Goal: Information Seeking & Learning: Learn about a topic

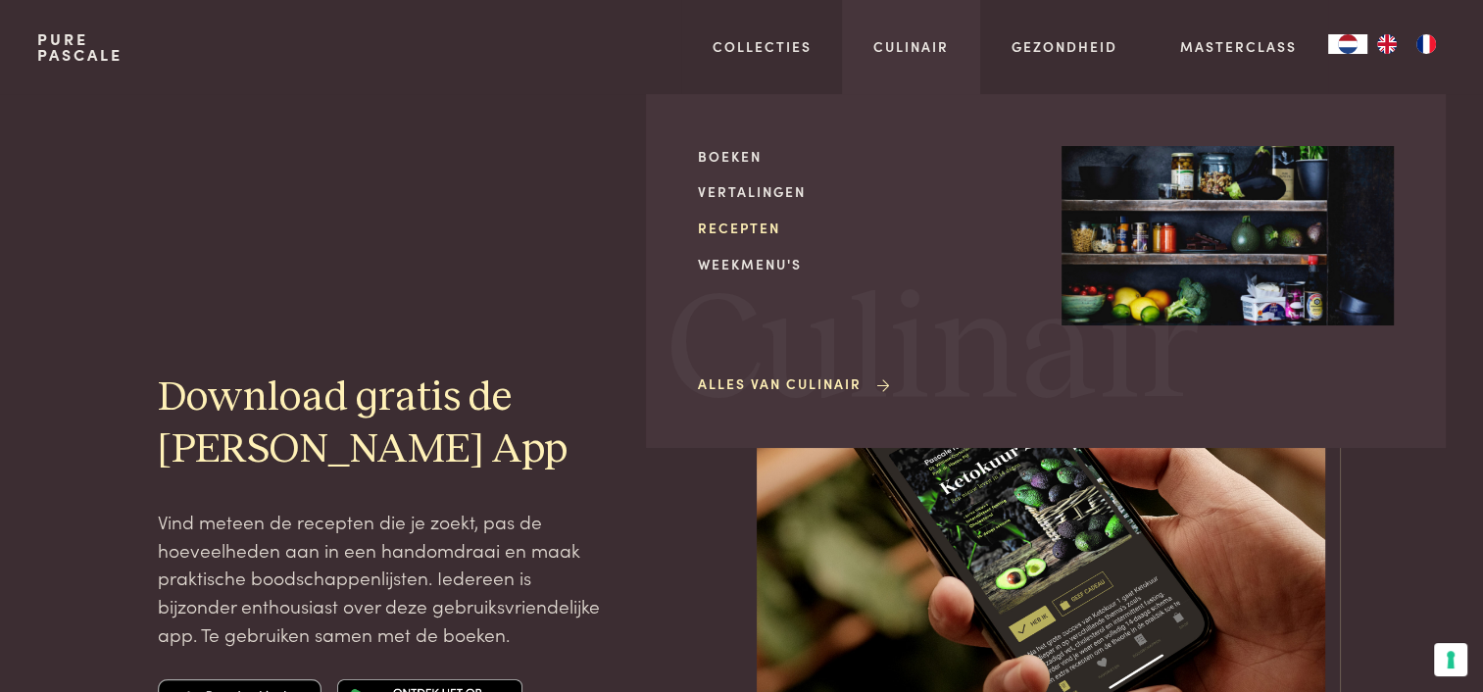
click at [743, 228] on link "Recepten" at bounding box center [864, 228] width 332 height 21
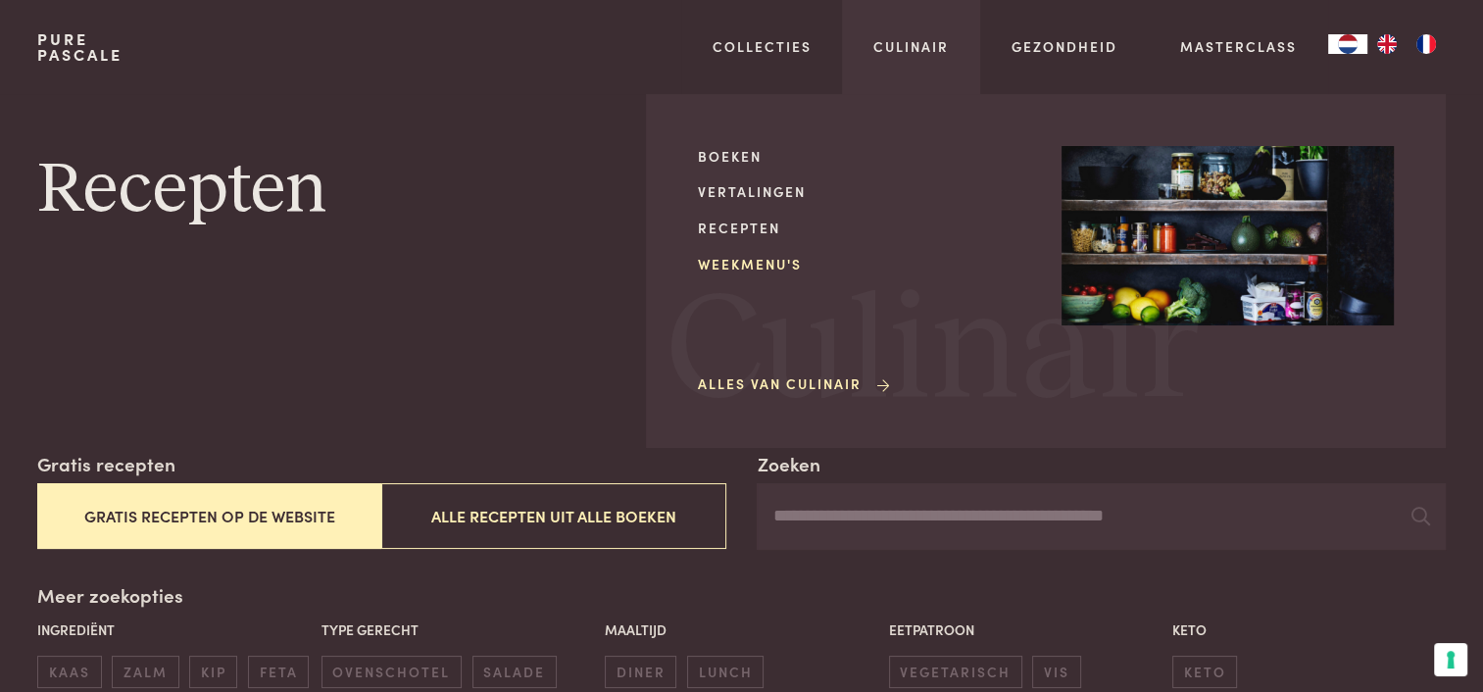
click at [760, 261] on link "Weekmenu's" at bounding box center [864, 264] width 332 height 21
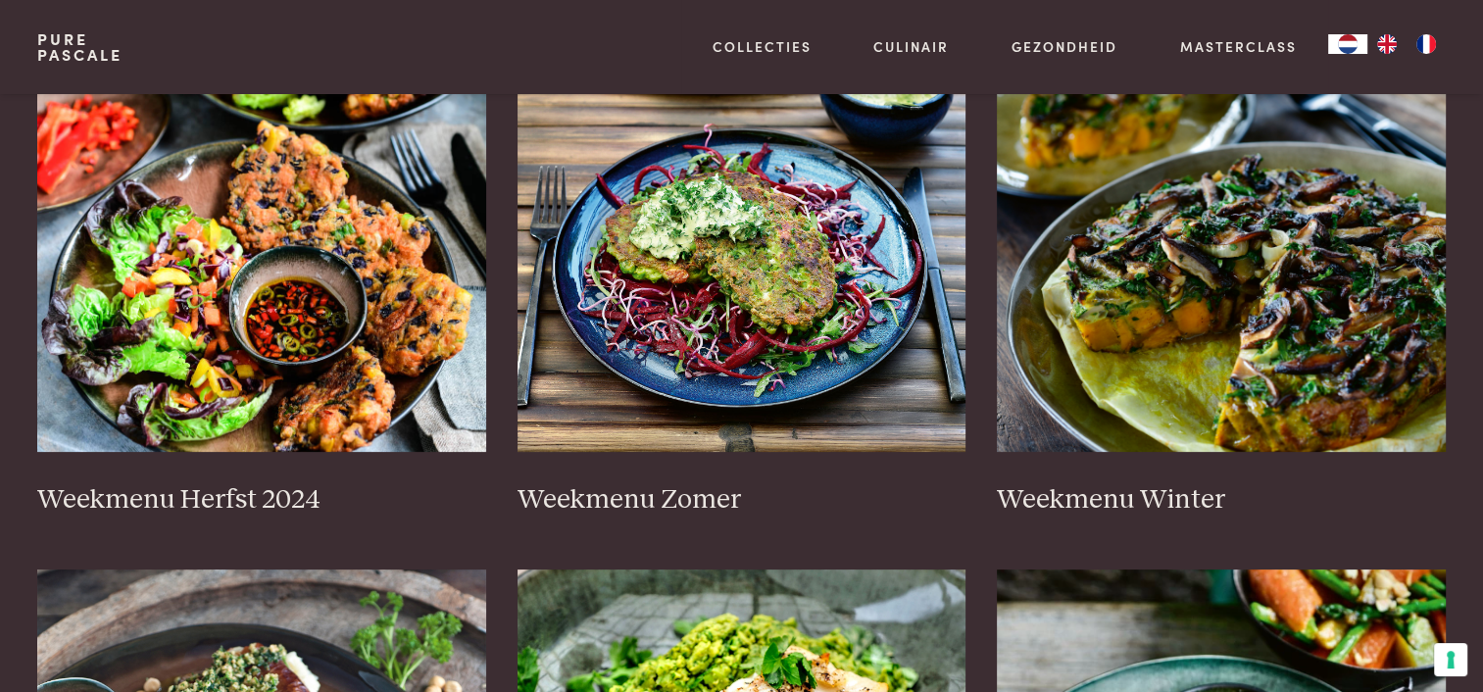
scroll to position [490, 0]
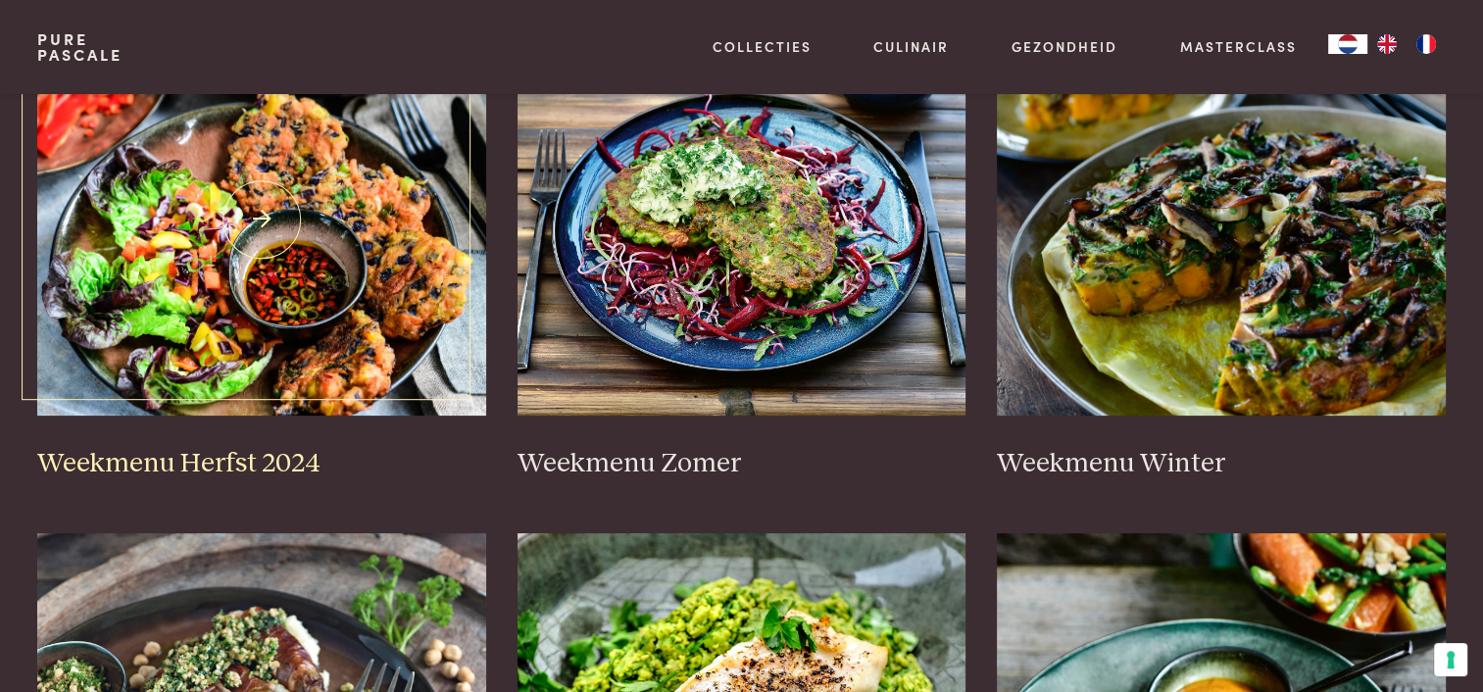
click at [185, 221] on img at bounding box center [261, 220] width 449 height 392
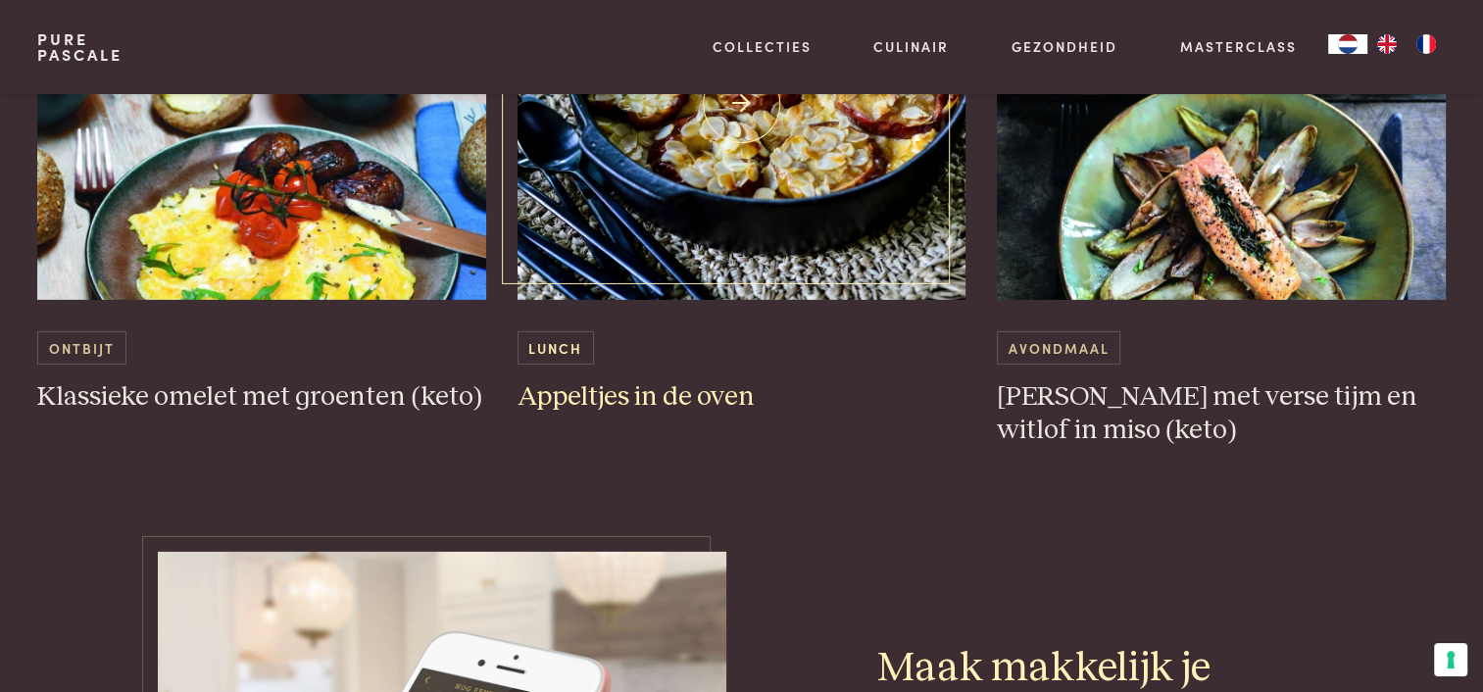
scroll to position [5881, 0]
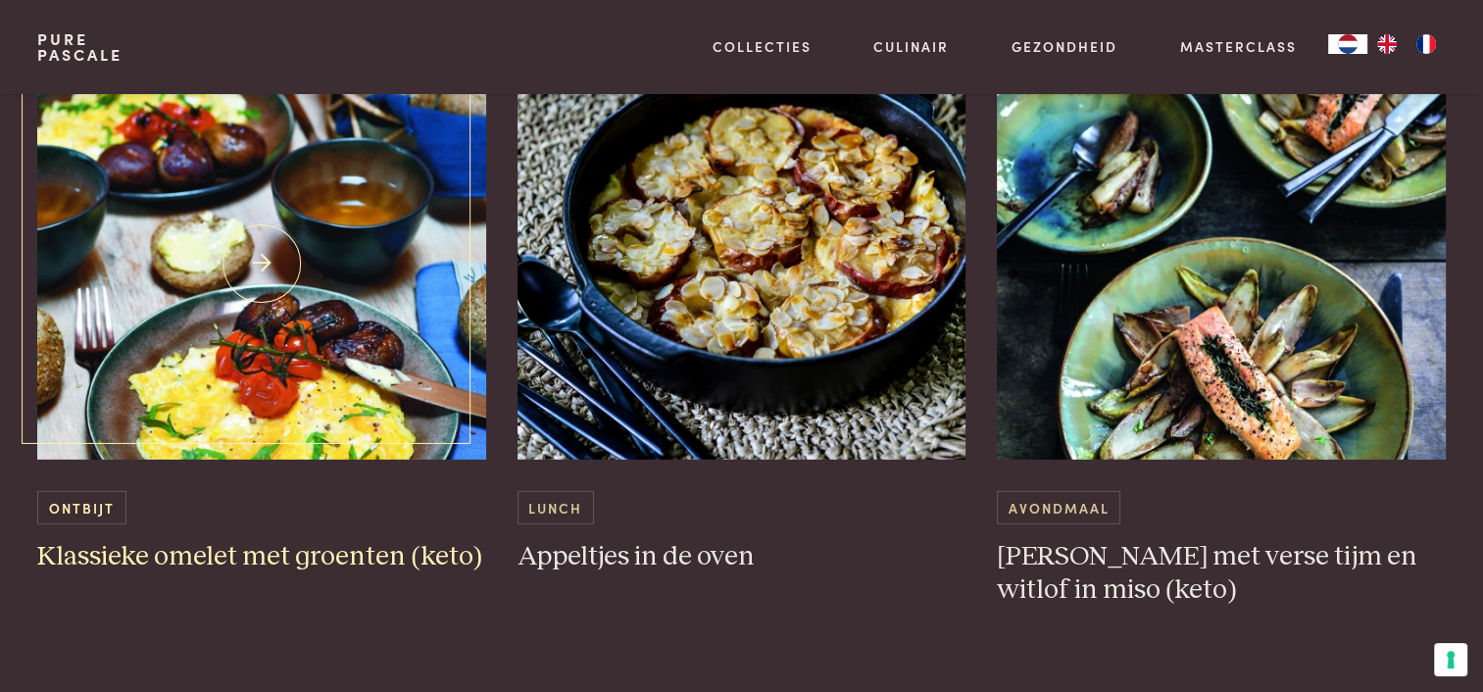
click at [262, 256] on img at bounding box center [261, 264] width 449 height 392
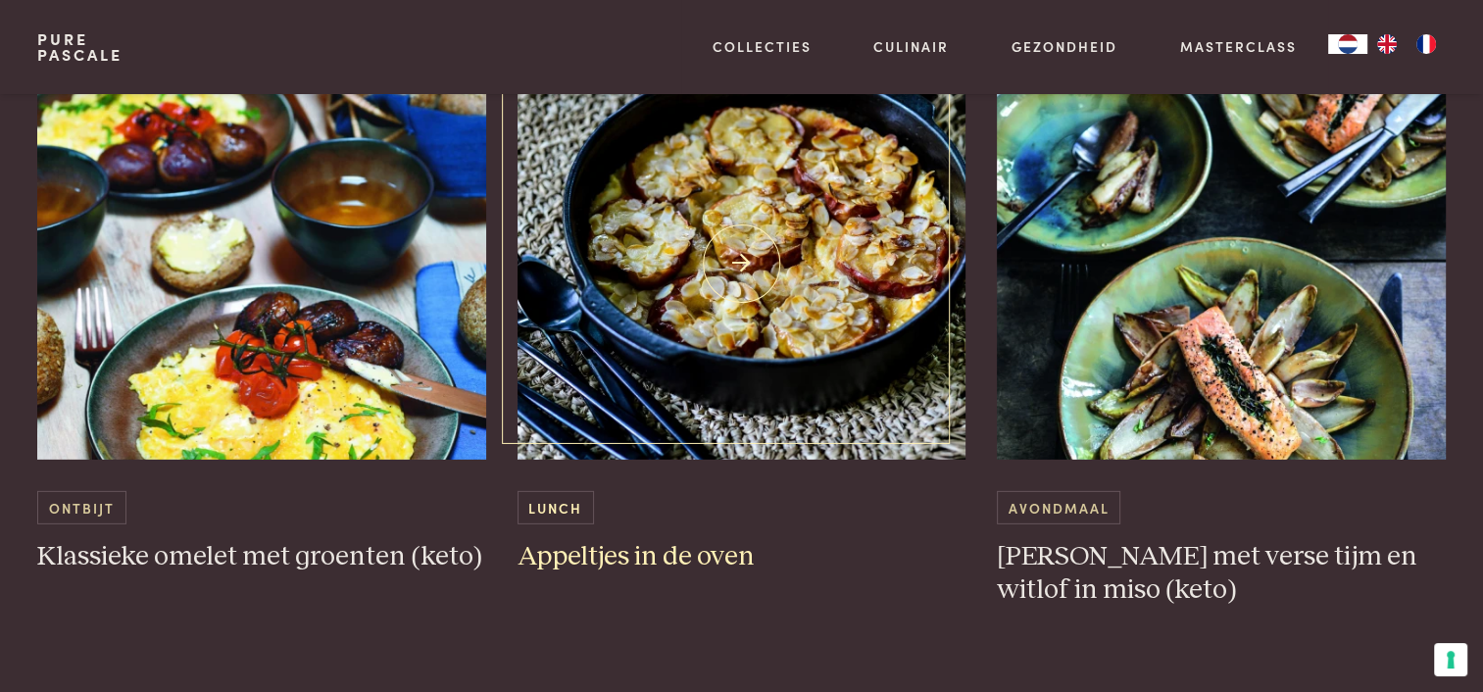
click at [749, 252] on img at bounding box center [741, 264] width 449 height 392
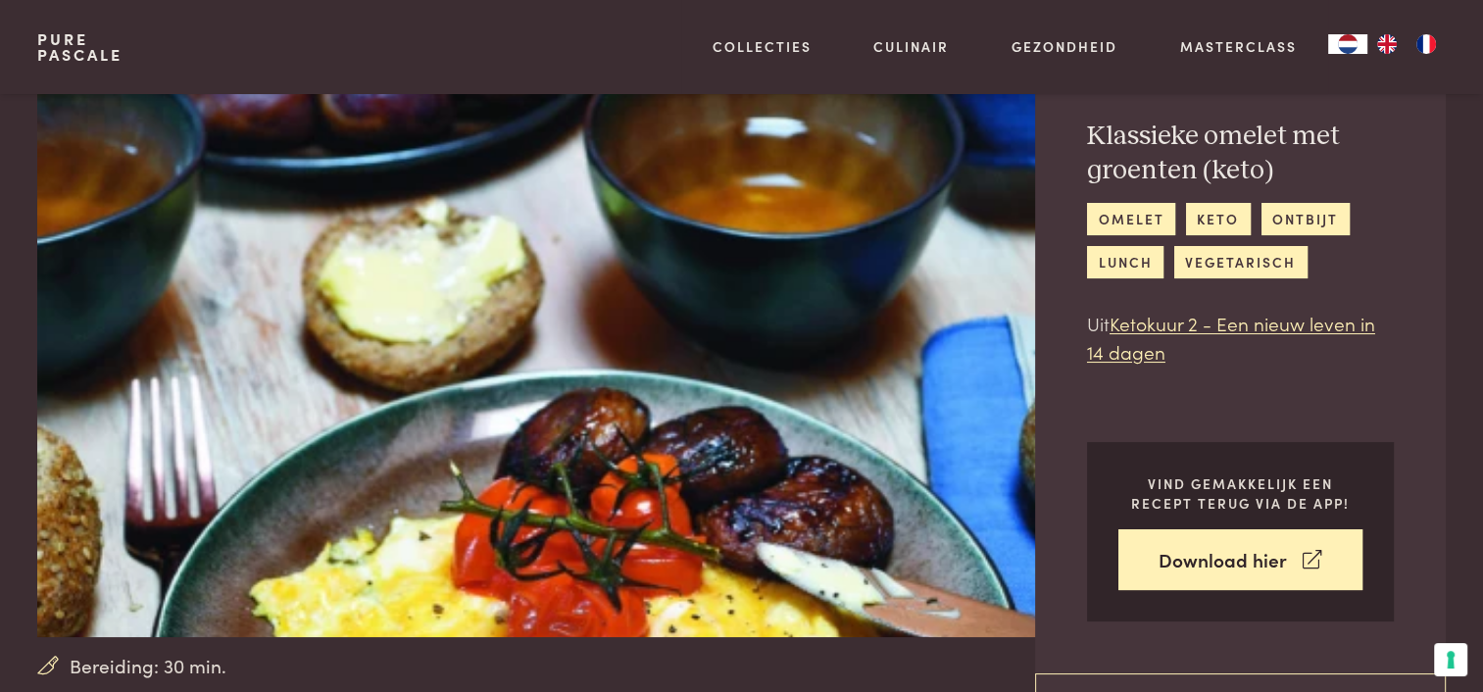
scroll to position [294, 0]
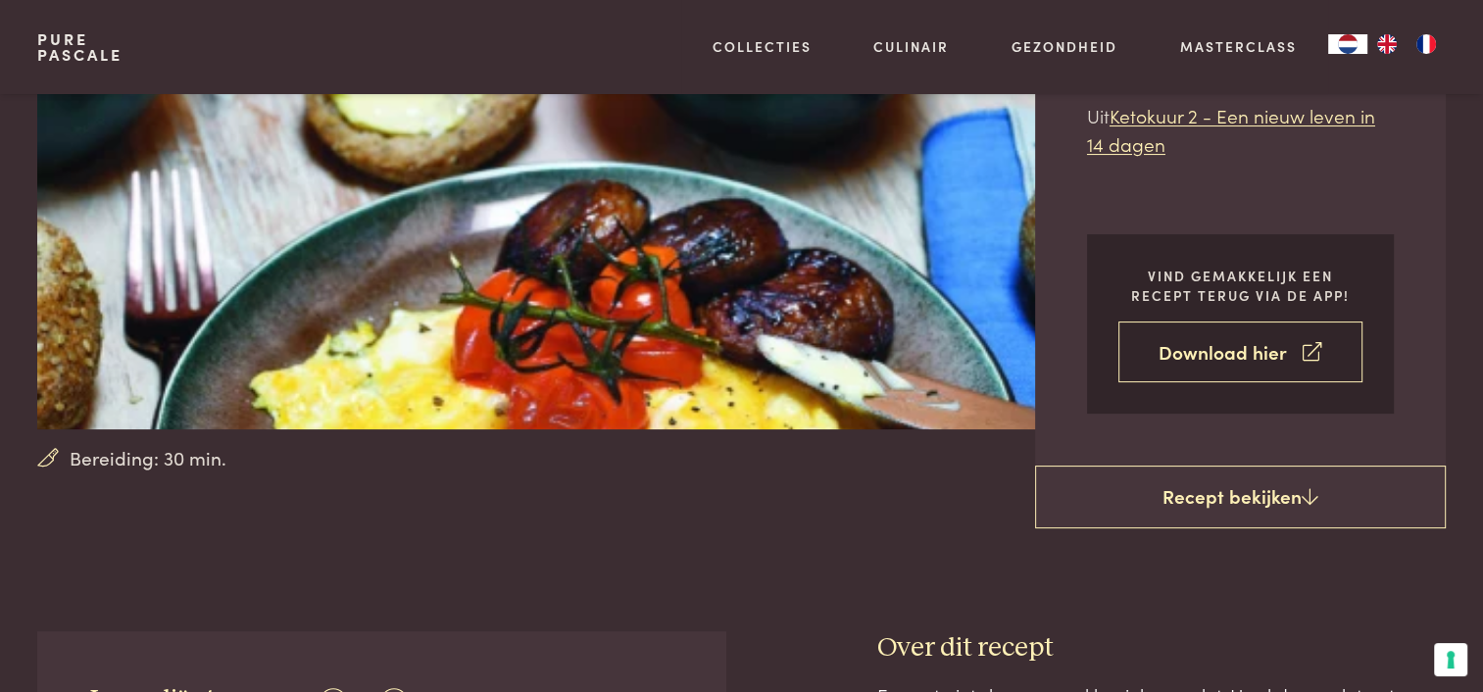
click at [1276, 355] on link "Download hier" at bounding box center [1240, 352] width 244 height 62
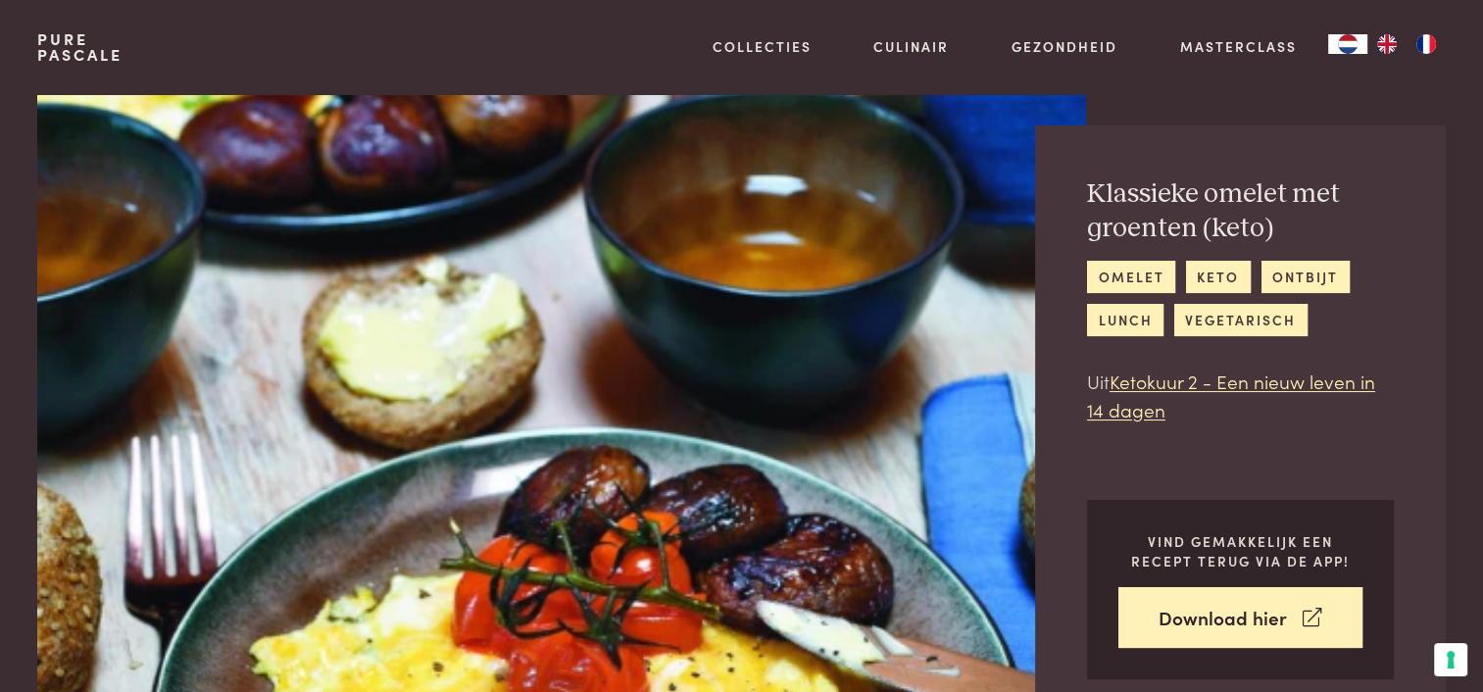
scroll to position [0, 0]
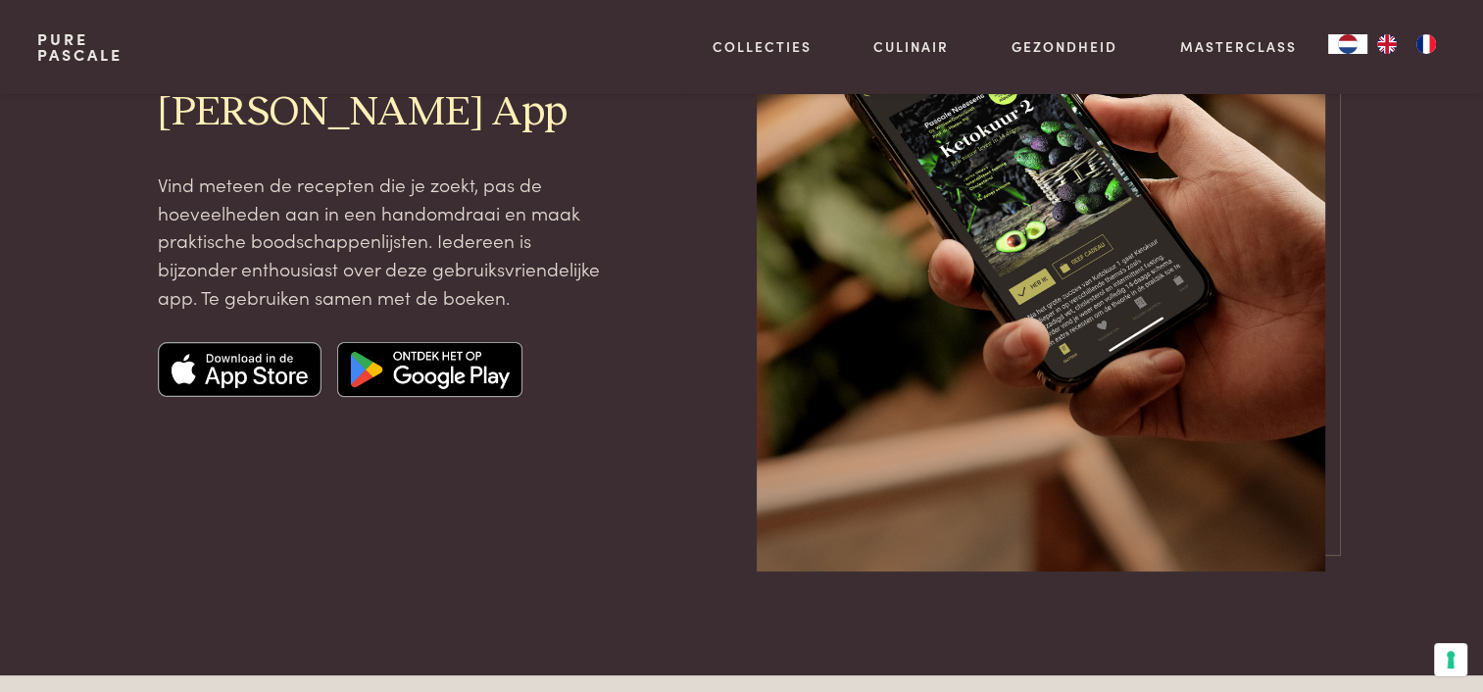
scroll to position [392, 0]
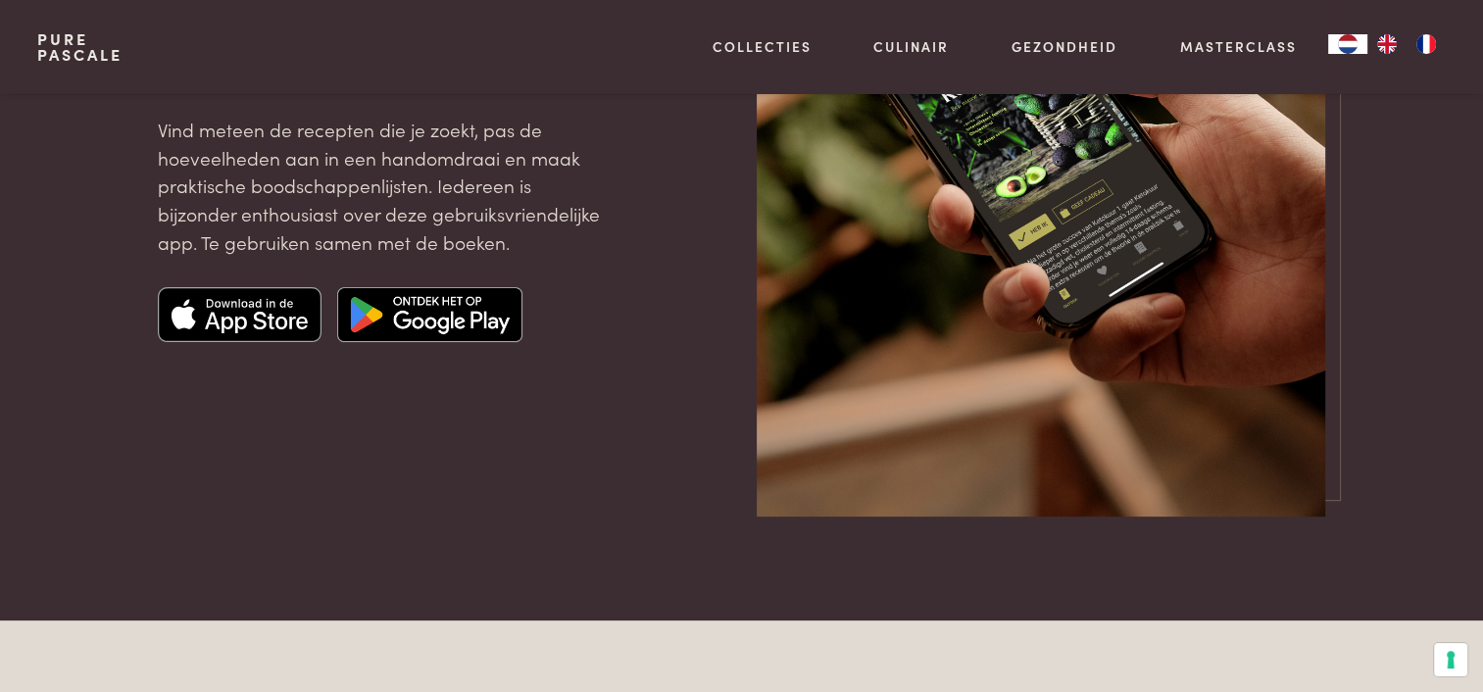
click at [445, 304] on img at bounding box center [429, 314] width 185 height 55
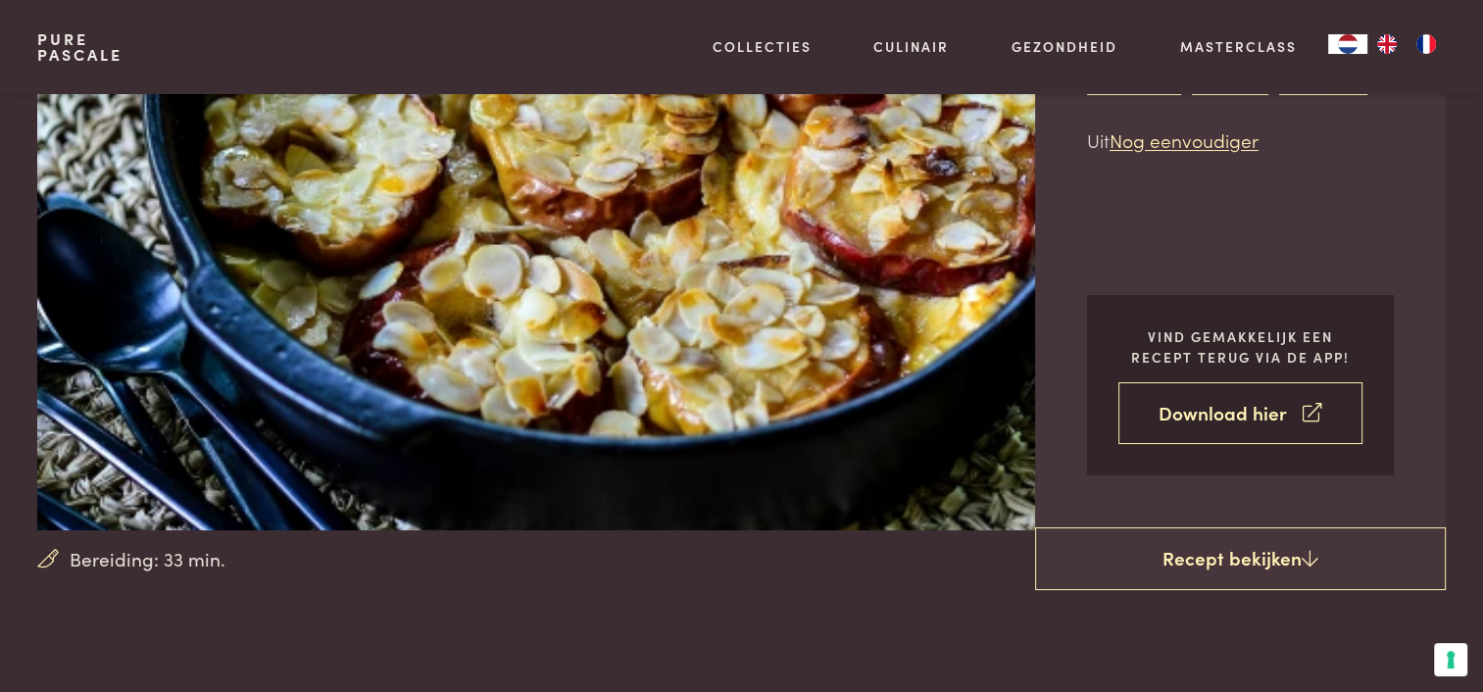
scroll to position [294, 0]
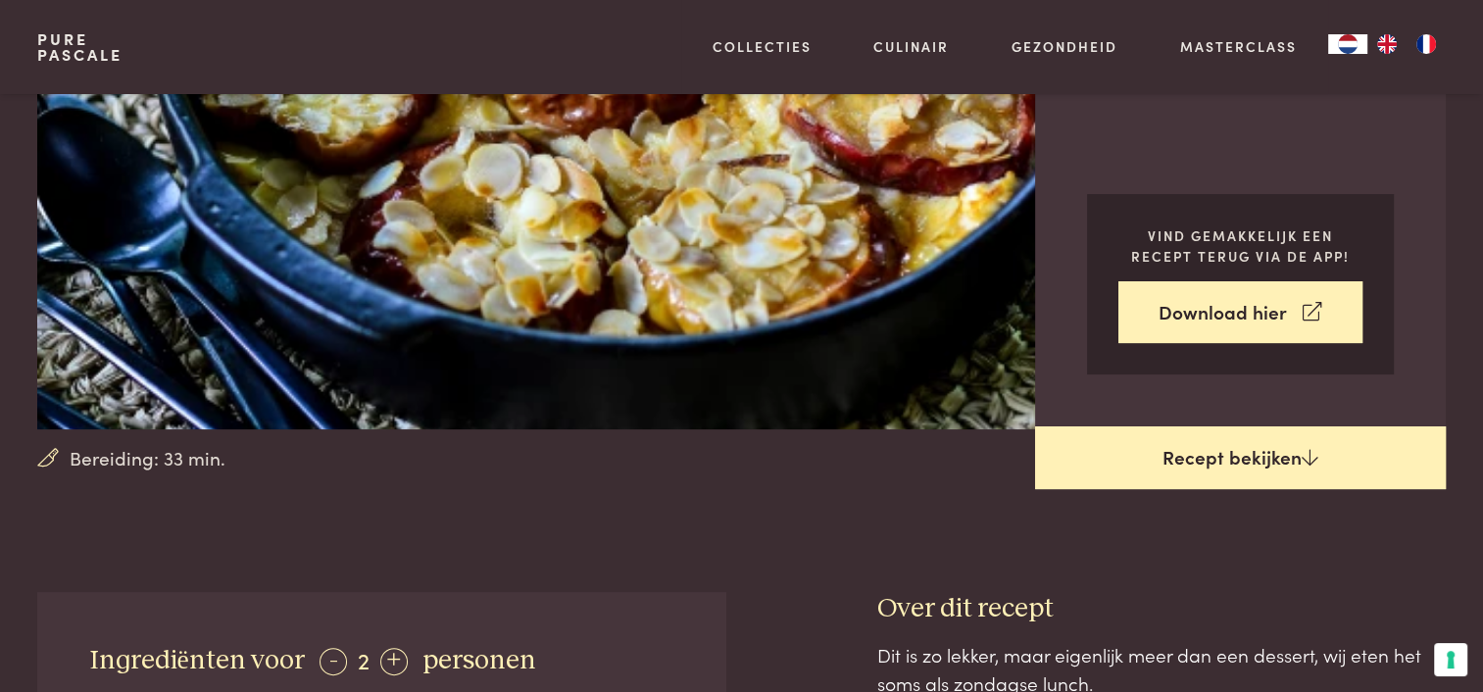
click at [1251, 463] on link "Recept bekijken" at bounding box center [1240, 457] width 411 height 63
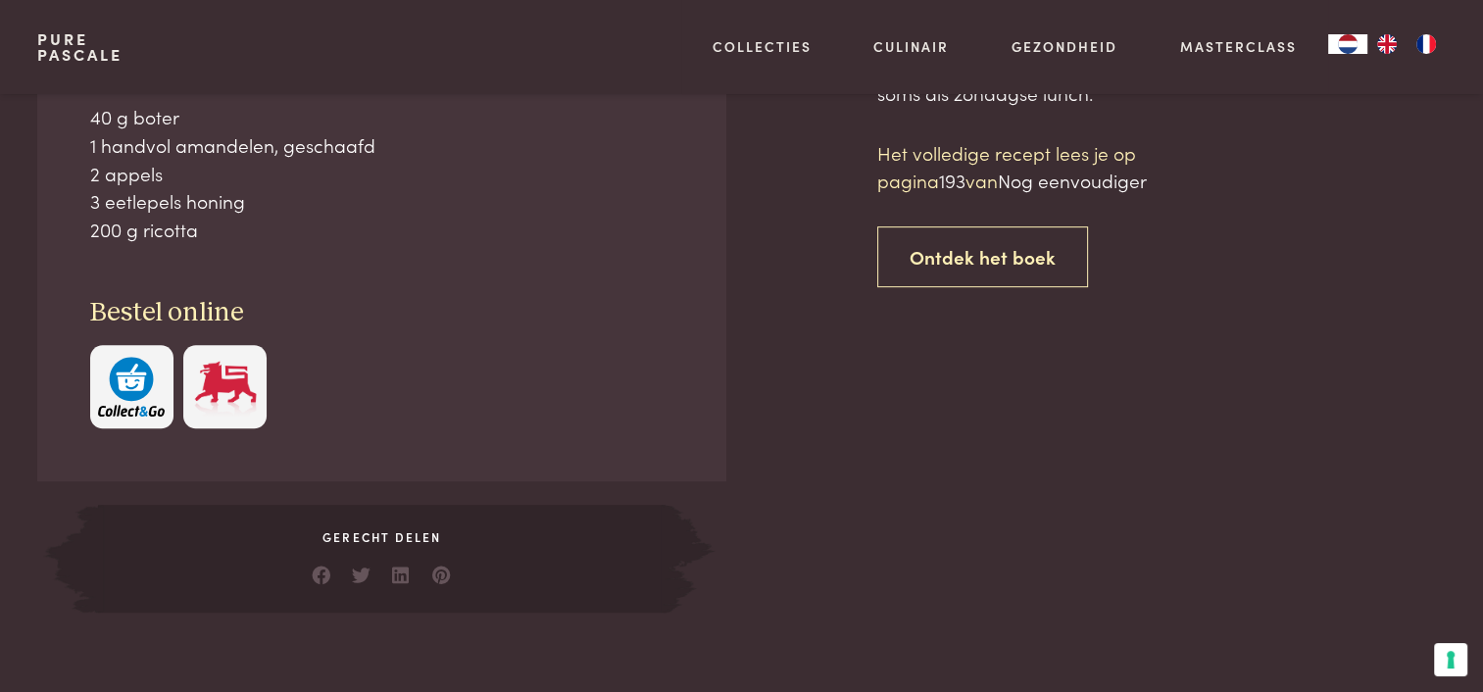
scroll to position [885, 0]
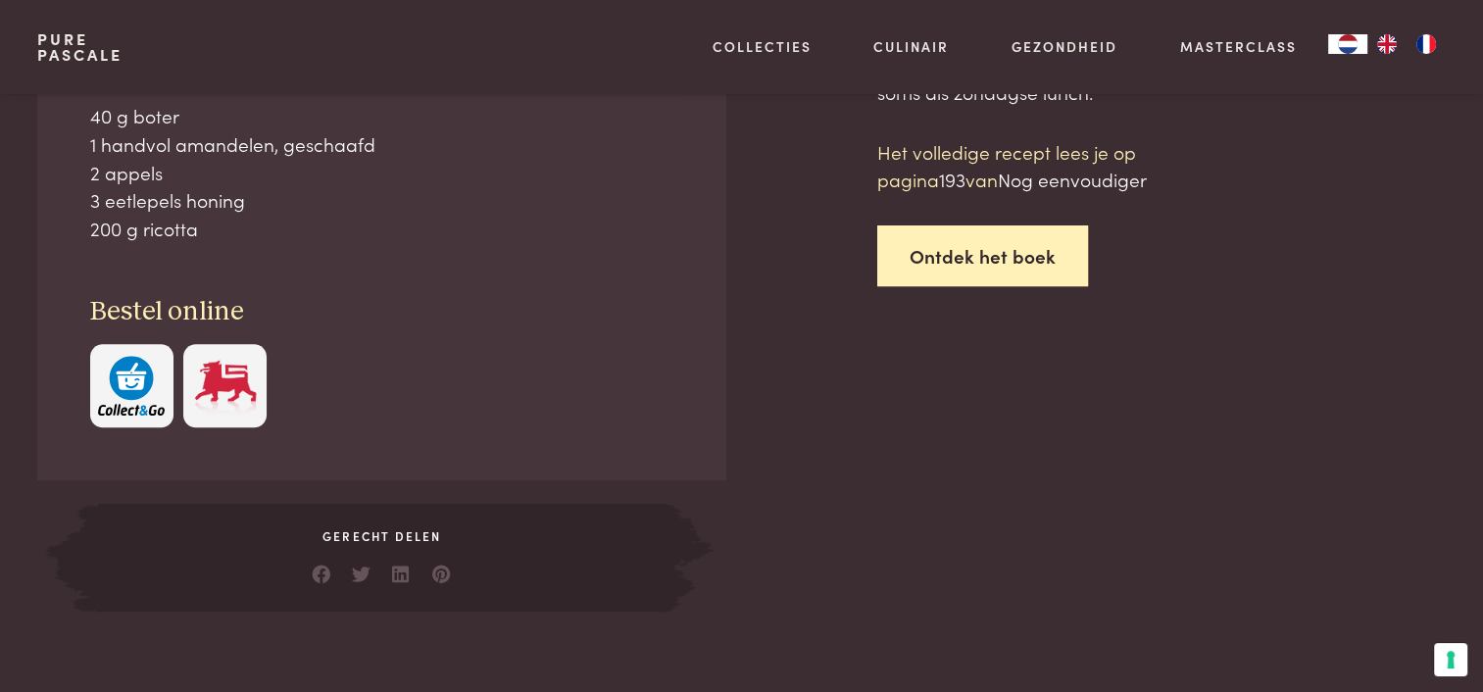
click at [980, 257] on link "Ontdek het boek" at bounding box center [982, 256] width 211 height 62
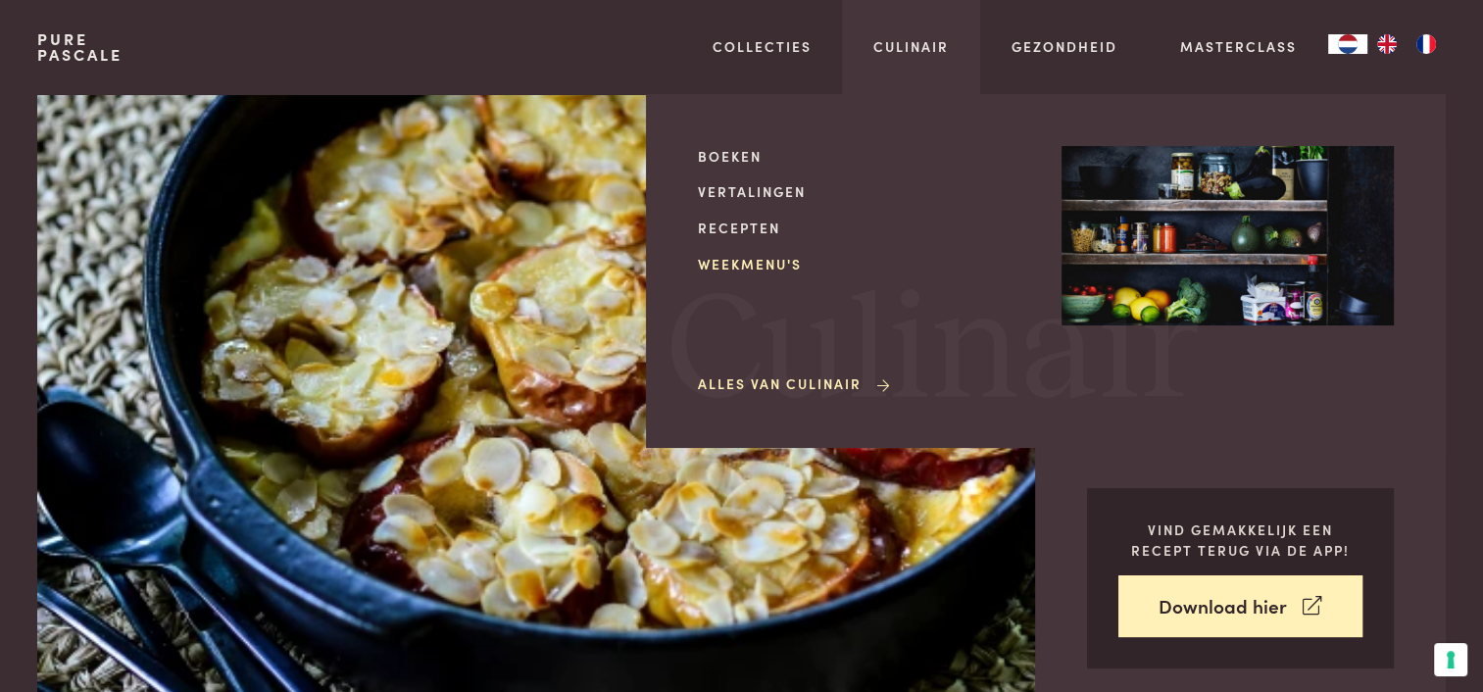
click at [756, 258] on link "Weekmenu's" at bounding box center [864, 264] width 332 height 21
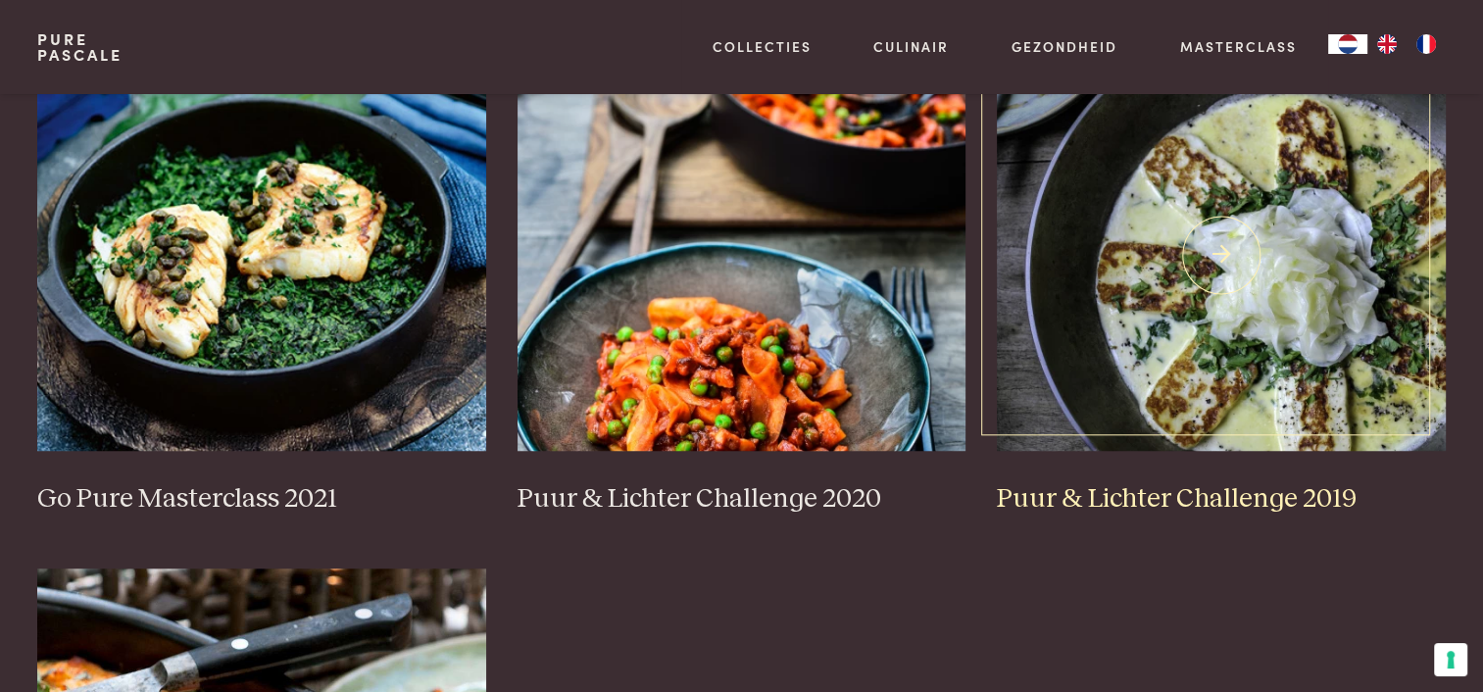
scroll to position [1470, 0]
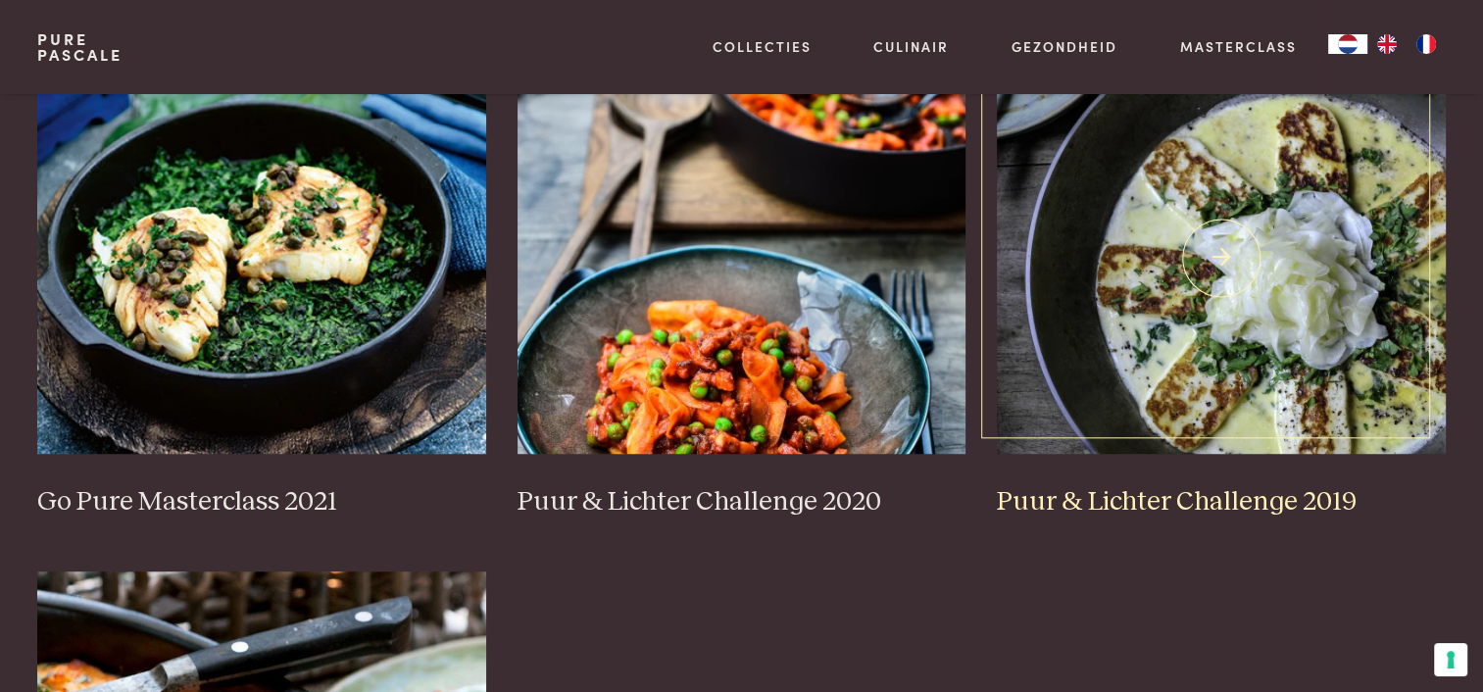
click at [1229, 258] on img at bounding box center [1221, 258] width 449 height 392
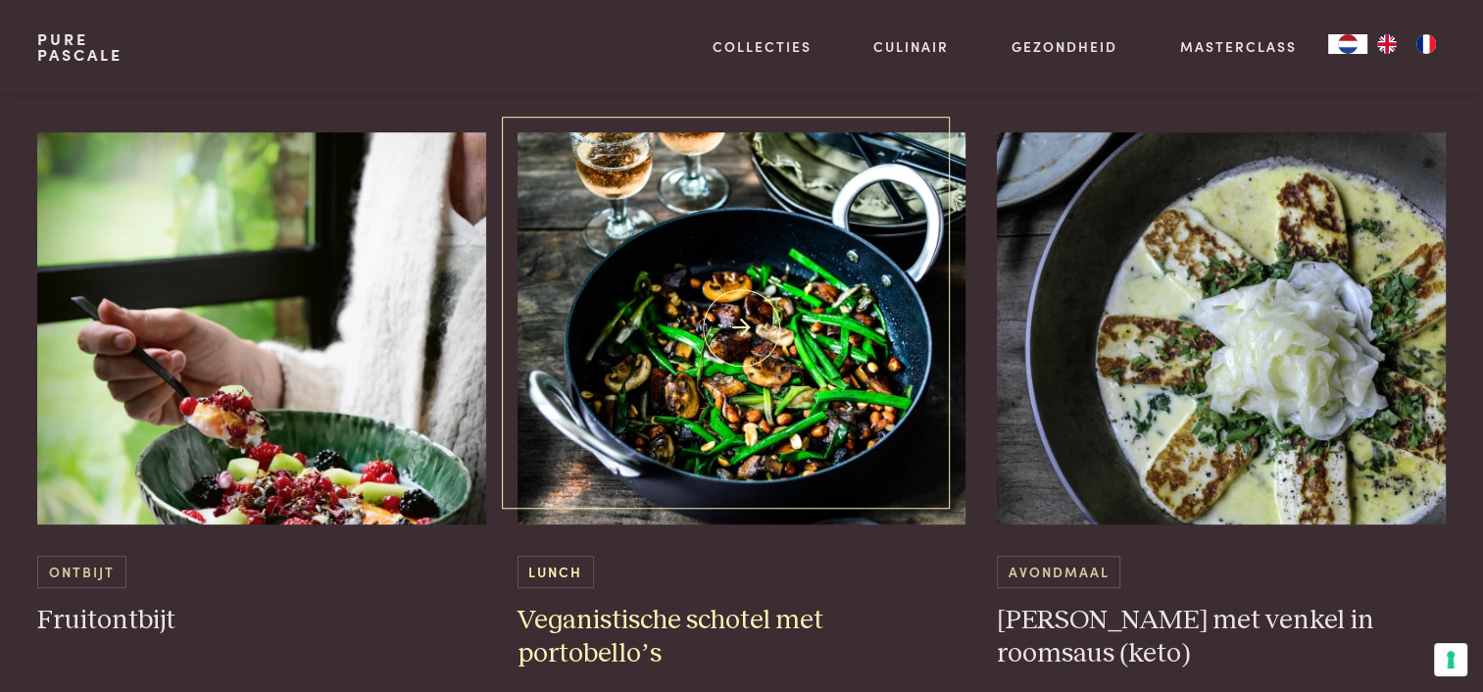
scroll to position [1176, 0]
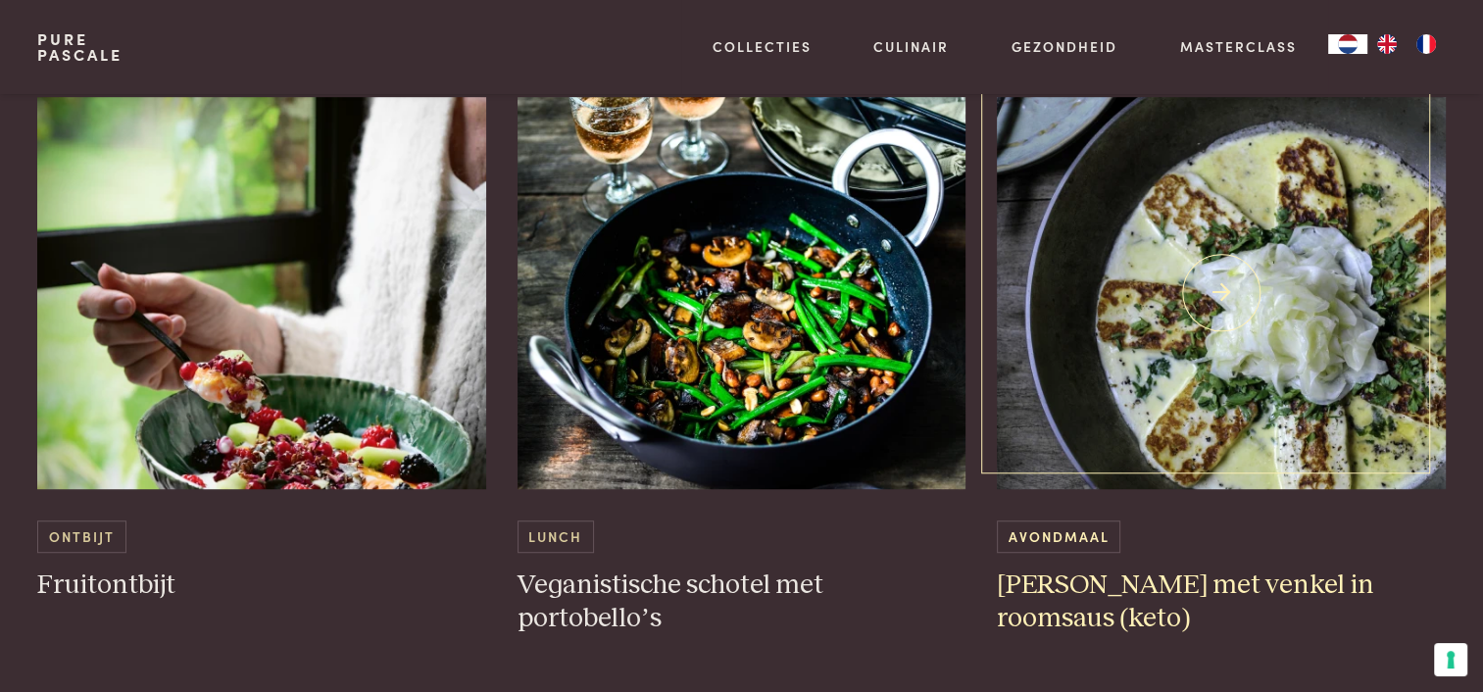
click at [1211, 288] on img at bounding box center [1221, 293] width 449 height 392
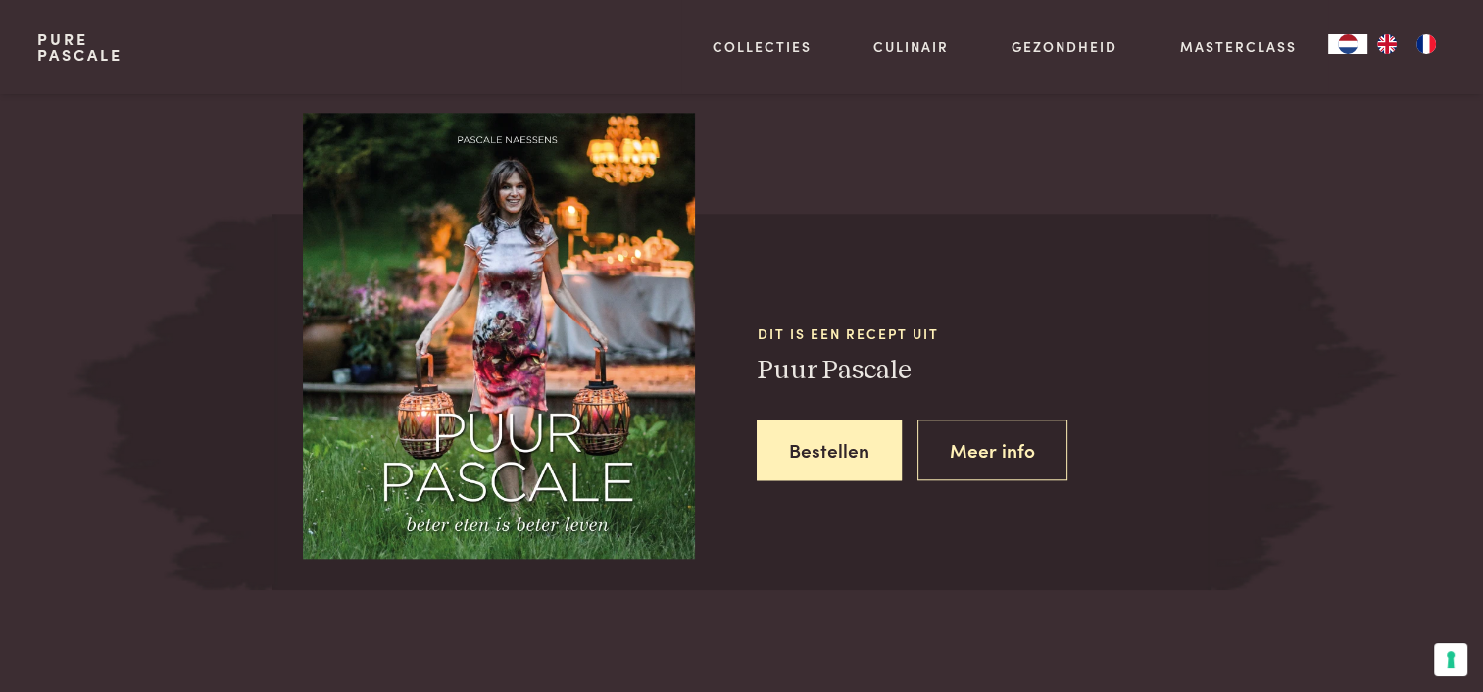
scroll to position [1568, 0]
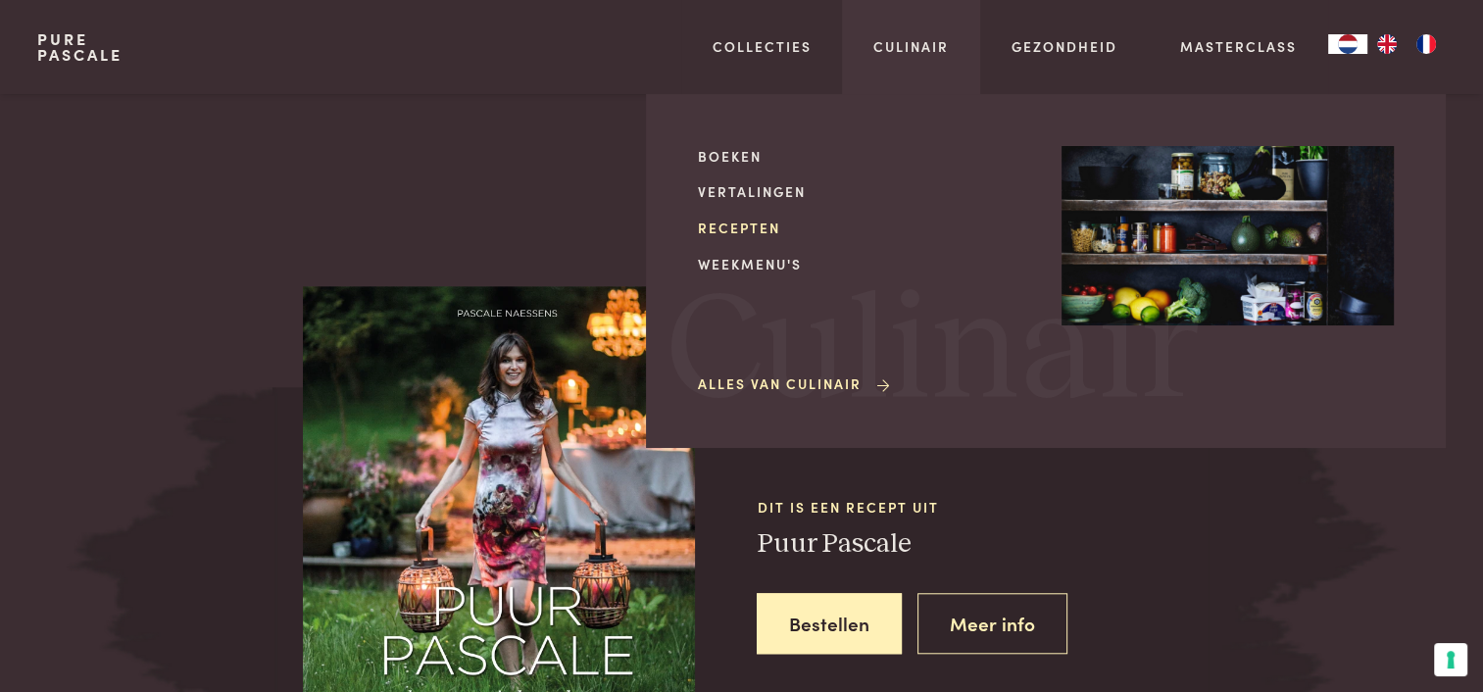
click at [763, 226] on link "Recepten" at bounding box center [864, 228] width 332 height 21
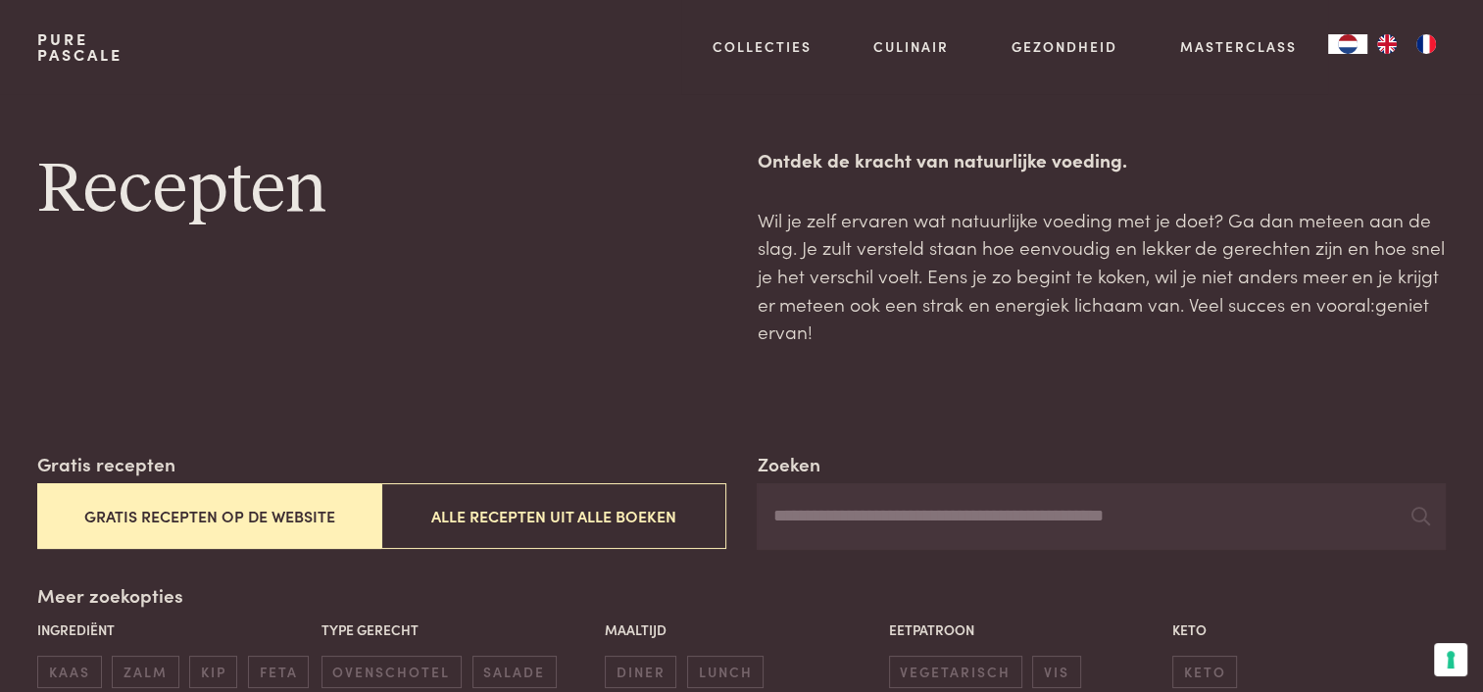
click at [231, 515] on button "Gratis recepten op de website" at bounding box center [209, 516] width 344 height 66
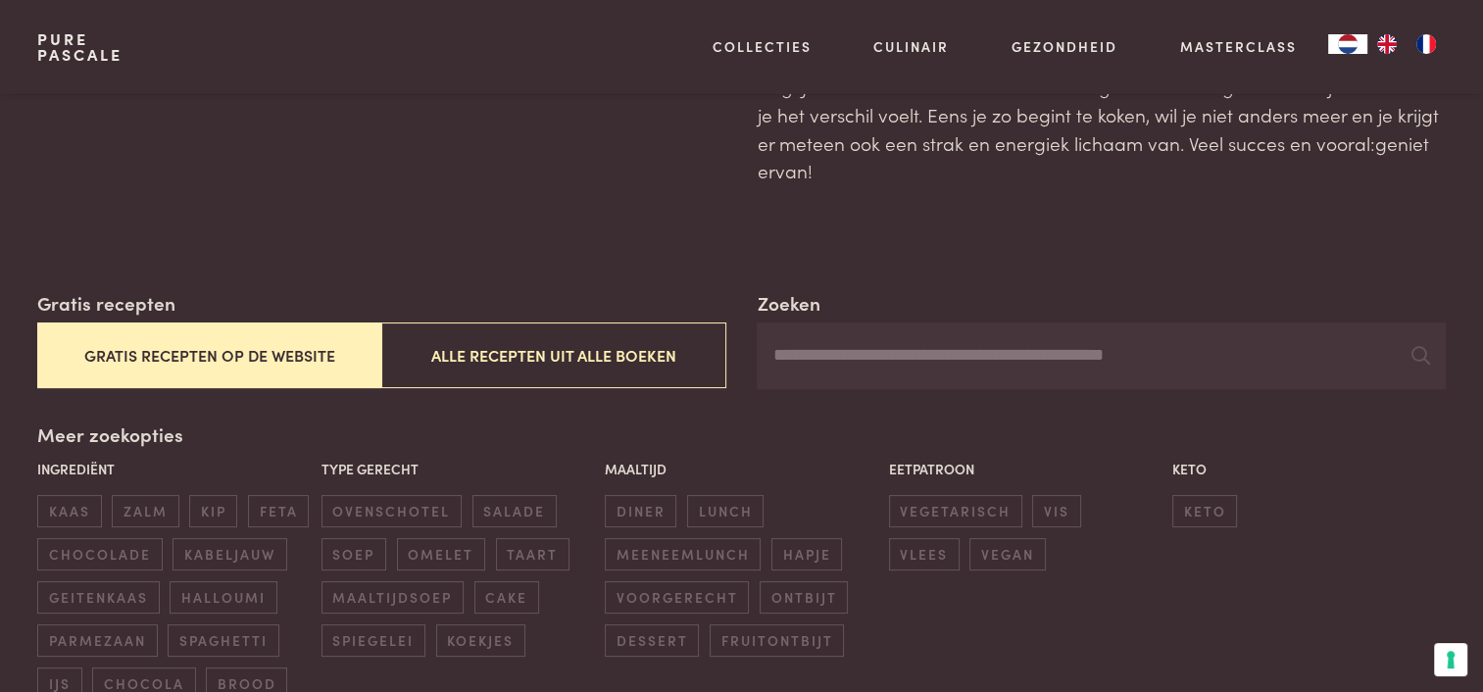
scroll to position [156, 0]
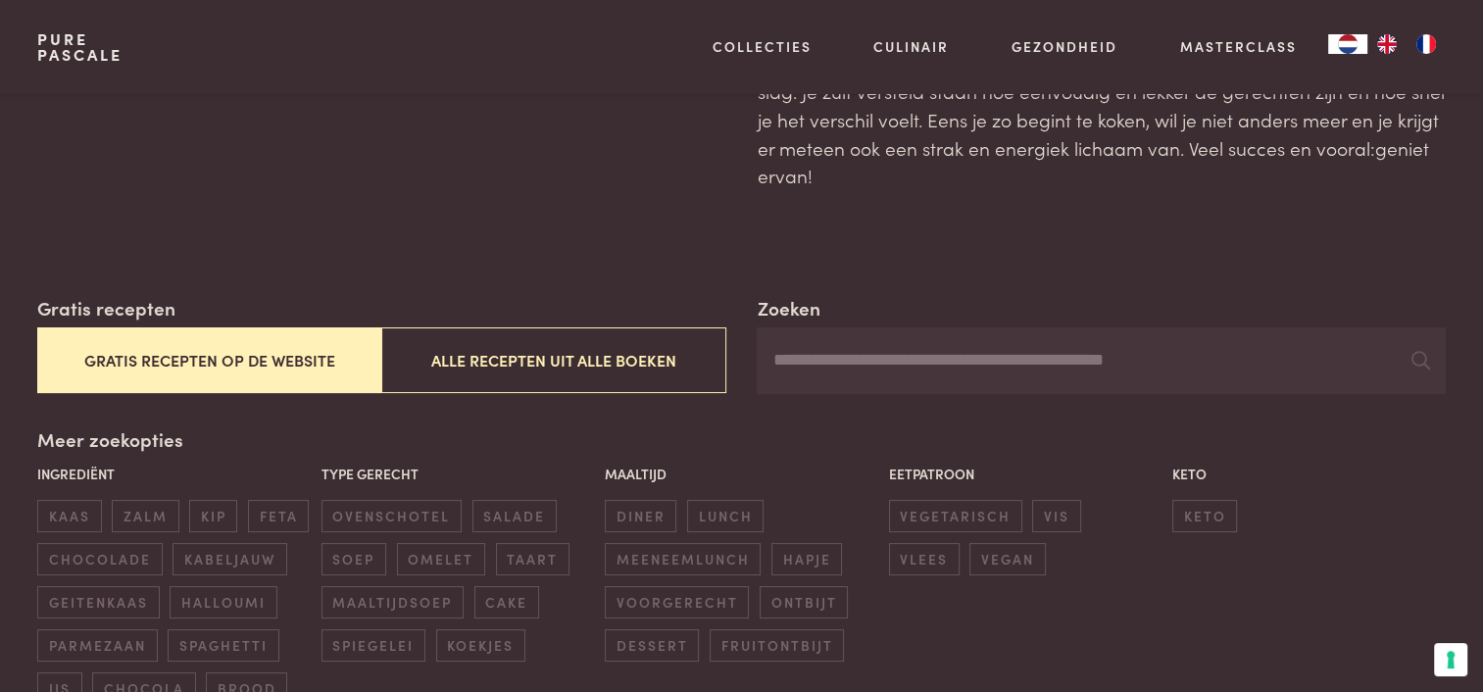
click at [789, 366] on input "Zoeken" at bounding box center [1101, 360] width 688 height 67
click at [791, 302] on label "Zoeken" at bounding box center [788, 308] width 63 height 28
click at [791, 327] on input "******" at bounding box center [1101, 360] width 688 height 67
click at [227, 363] on button "Gratis recepten op de website" at bounding box center [209, 360] width 344 height 66
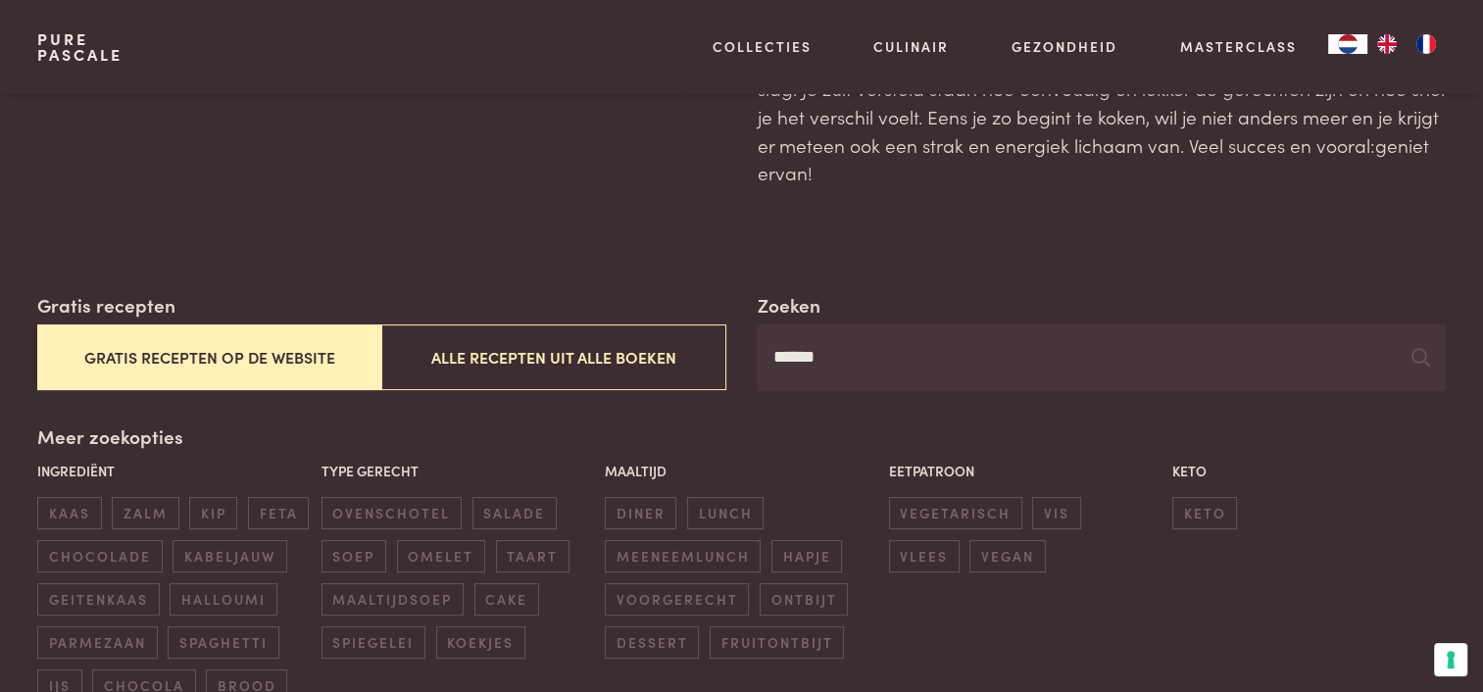
scroll to position [156, 0]
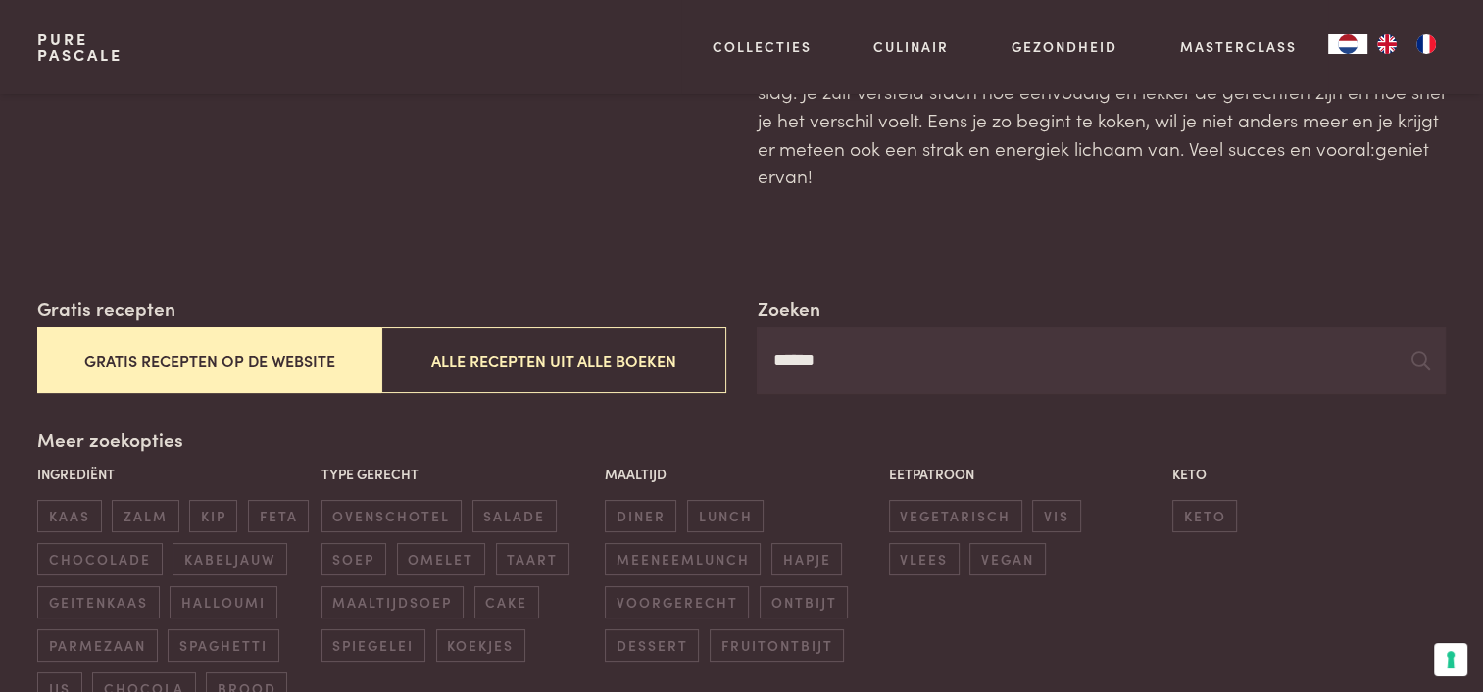
click at [1200, 328] on input "******" at bounding box center [1101, 360] width 688 height 67
click at [1417, 363] on icon at bounding box center [1420, 360] width 19 height 19
click at [1419, 360] on icon at bounding box center [1420, 360] width 19 height 19
click at [882, 366] on input "******" at bounding box center [1101, 360] width 688 height 67
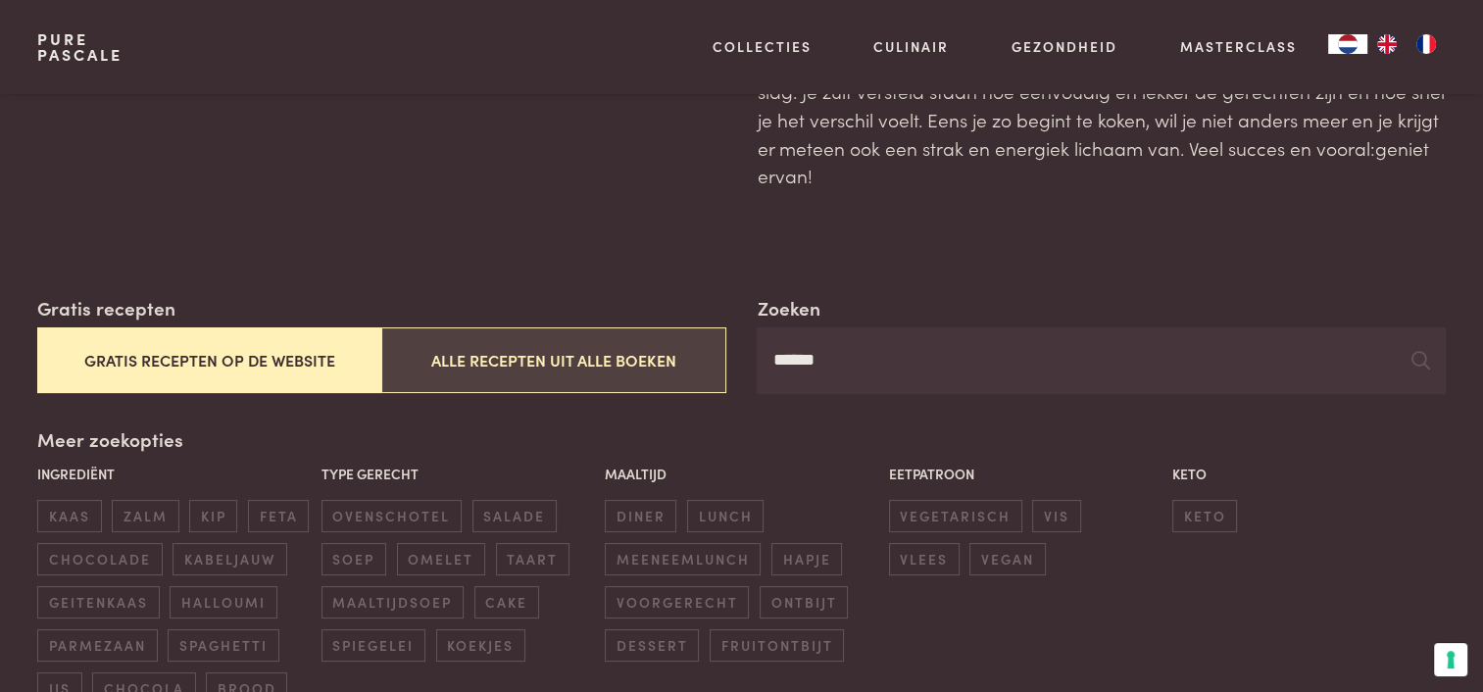
click at [525, 378] on button "Alle recepten uit alle boeken" at bounding box center [553, 360] width 344 height 66
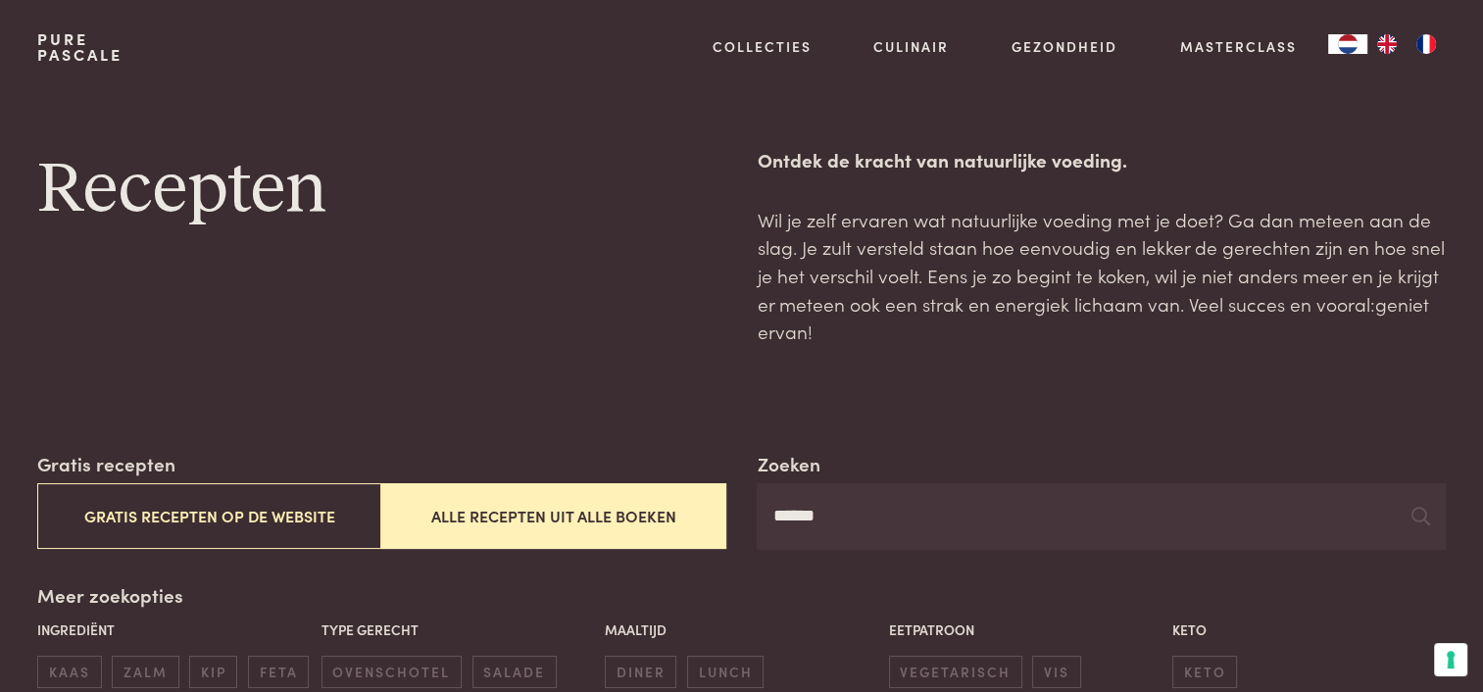
drag, startPoint x: 851, startPoint y: 512, endPoint x: 784, endPoint y: 516, distance: 66.8
click at [784, 516] on input "******" at bounding box center [1101, 516] width 688 height 67
drag, startPoint x: 775, startPoint y: 516, endPoint x: 850, endPoint y: 515, distance: 74.5
click at [850, 515] on input "******" at bounding box center [1101, 516] width 688 height 67
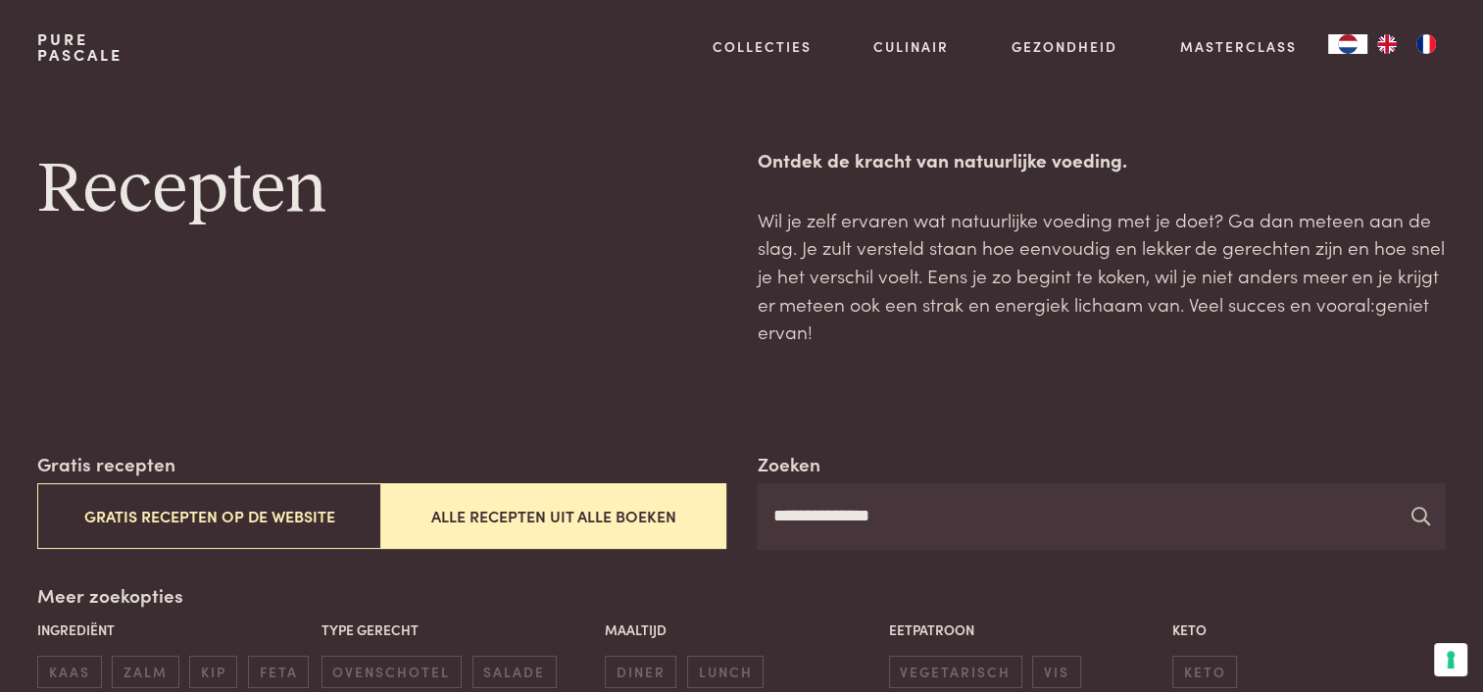
click at [1422, 512] on icon at bounding box center [1420, 516] width 19 height 19
drag, startPoint x: 914, startPoint y: 512, endPoint x: 799, endPoint y: 518, distance: 115.9
click at [799, 518] on input "**********" at bounding box center [1101, 516] width 688 height 67
type input "***"
click at [1426, 513] on icon at bounding box center [1420, 516] width 19 height 19
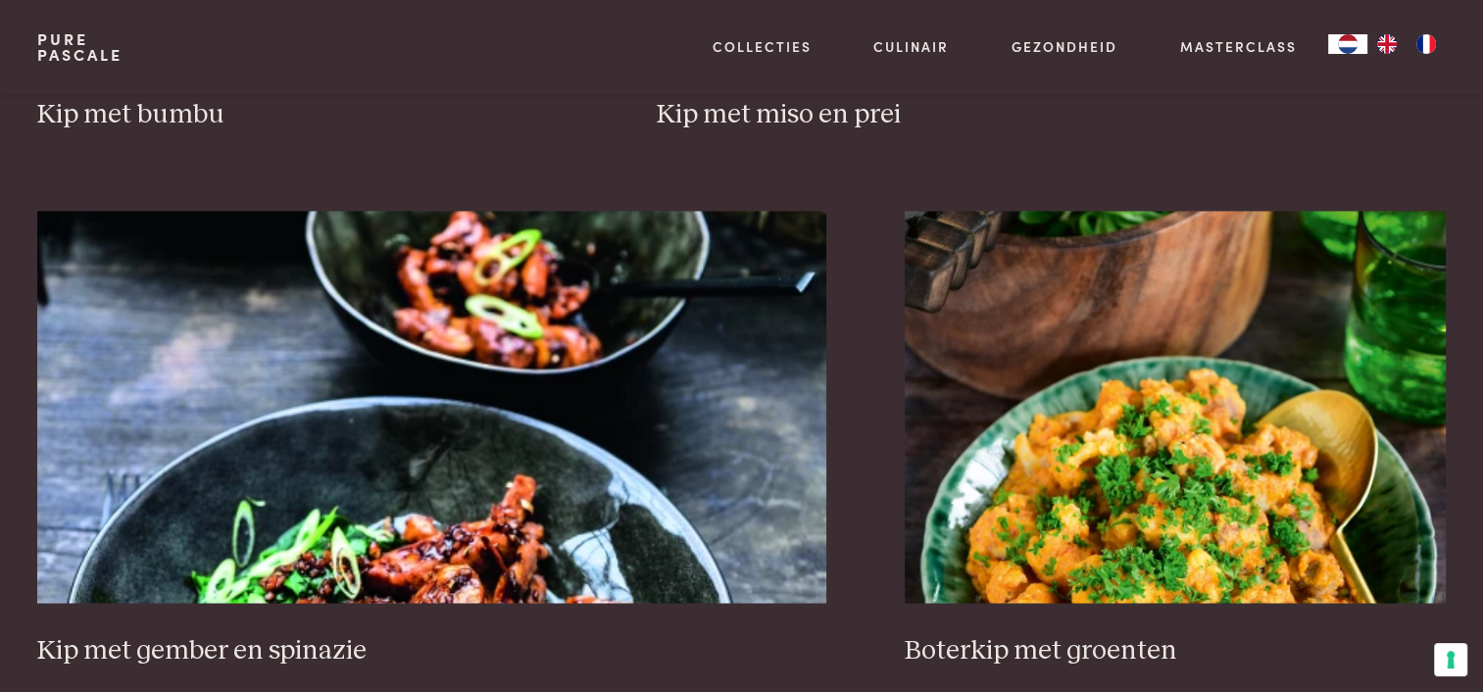
scroll to position [3626, 0]
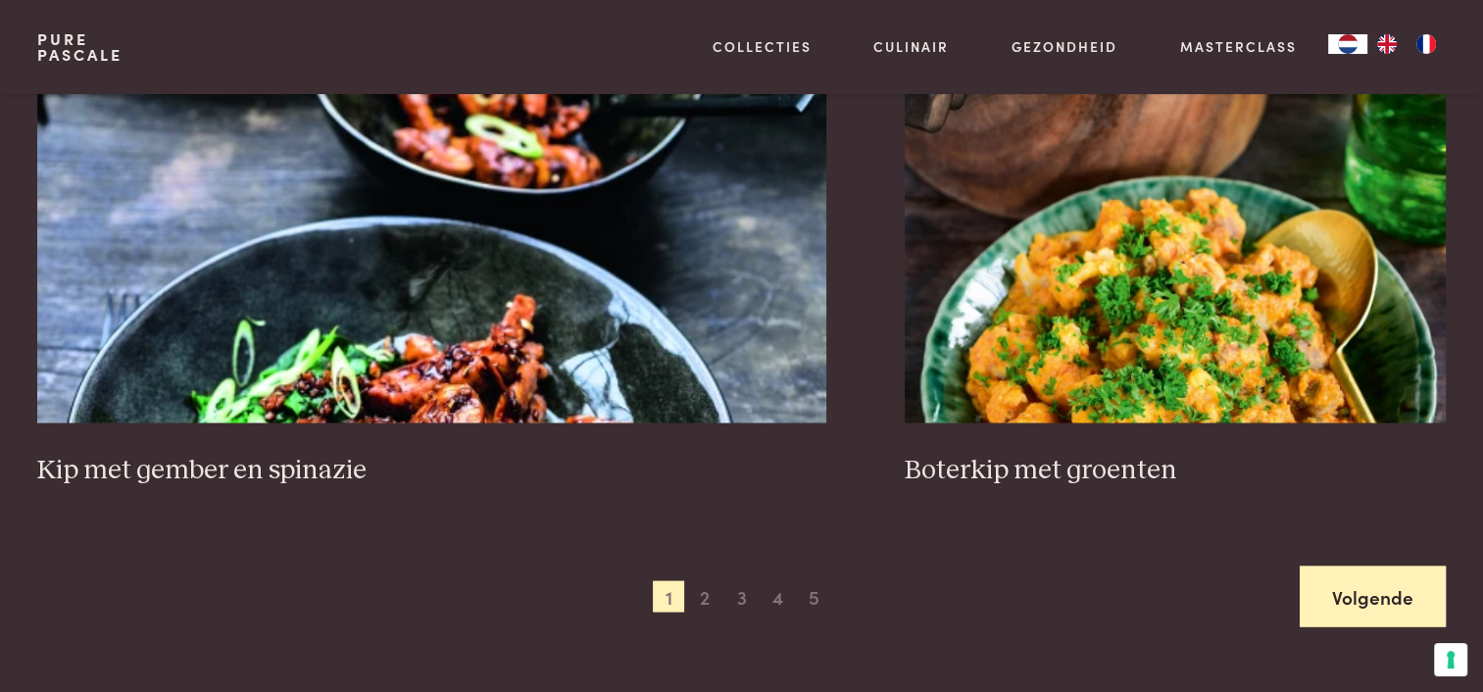
click at [1408, 606] on link "Volgende" at bounding box center [1373, 597] width 146 height 62
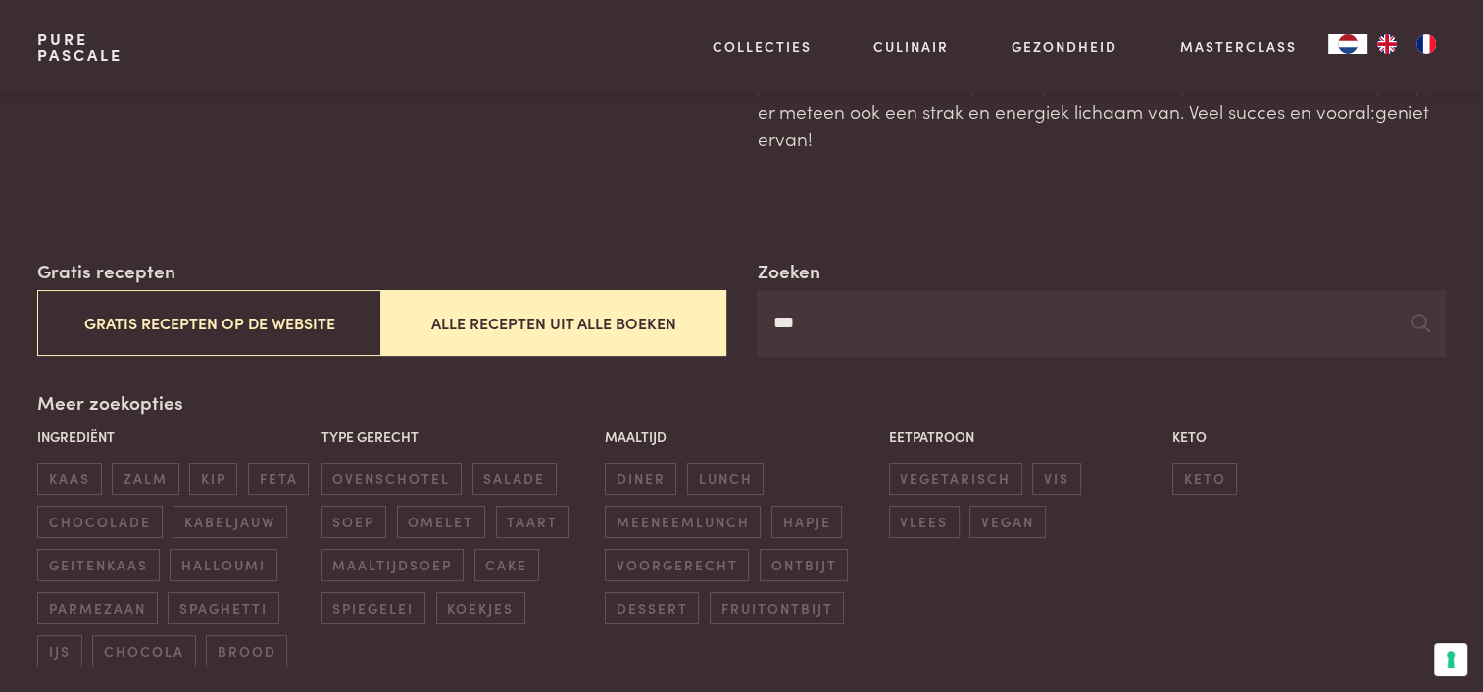
scroll to position [196, 0]
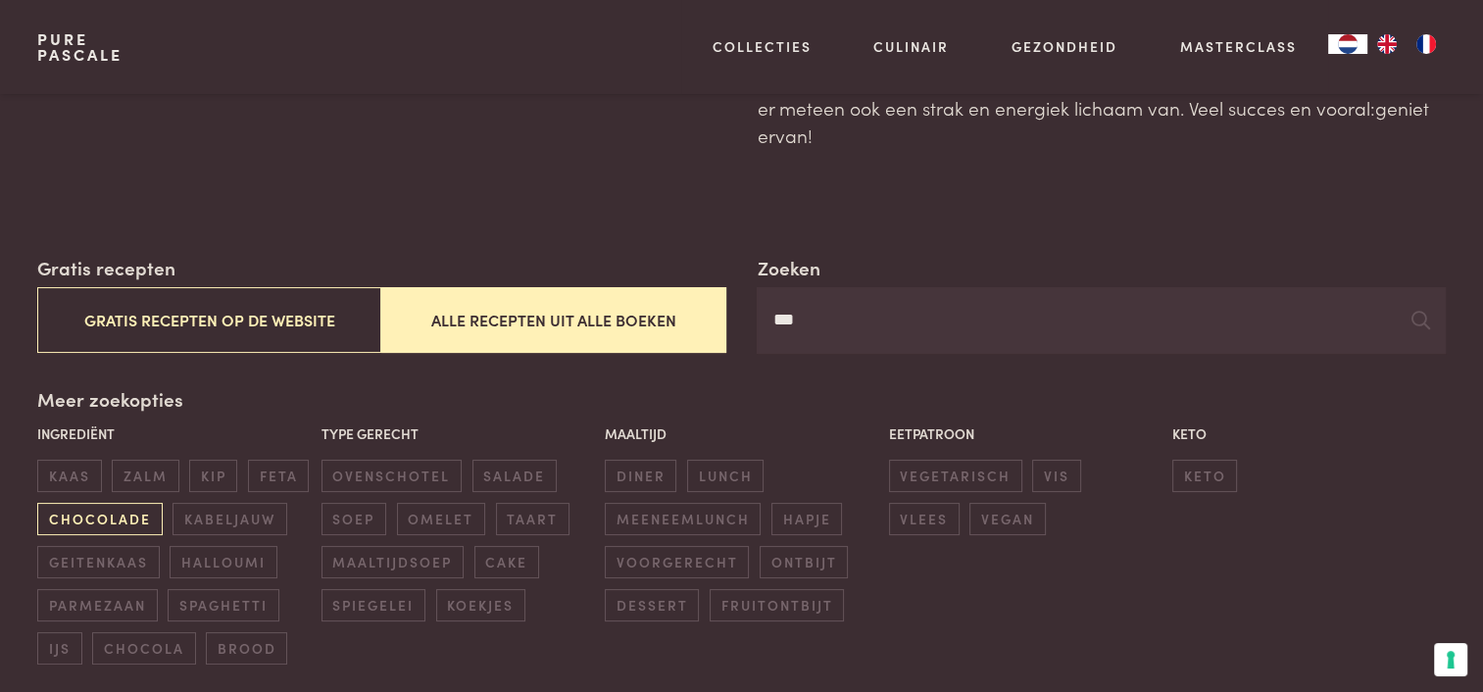
click at [141, 521] on span "chocolade" at bounding box center [99, 519] width 124 height 32
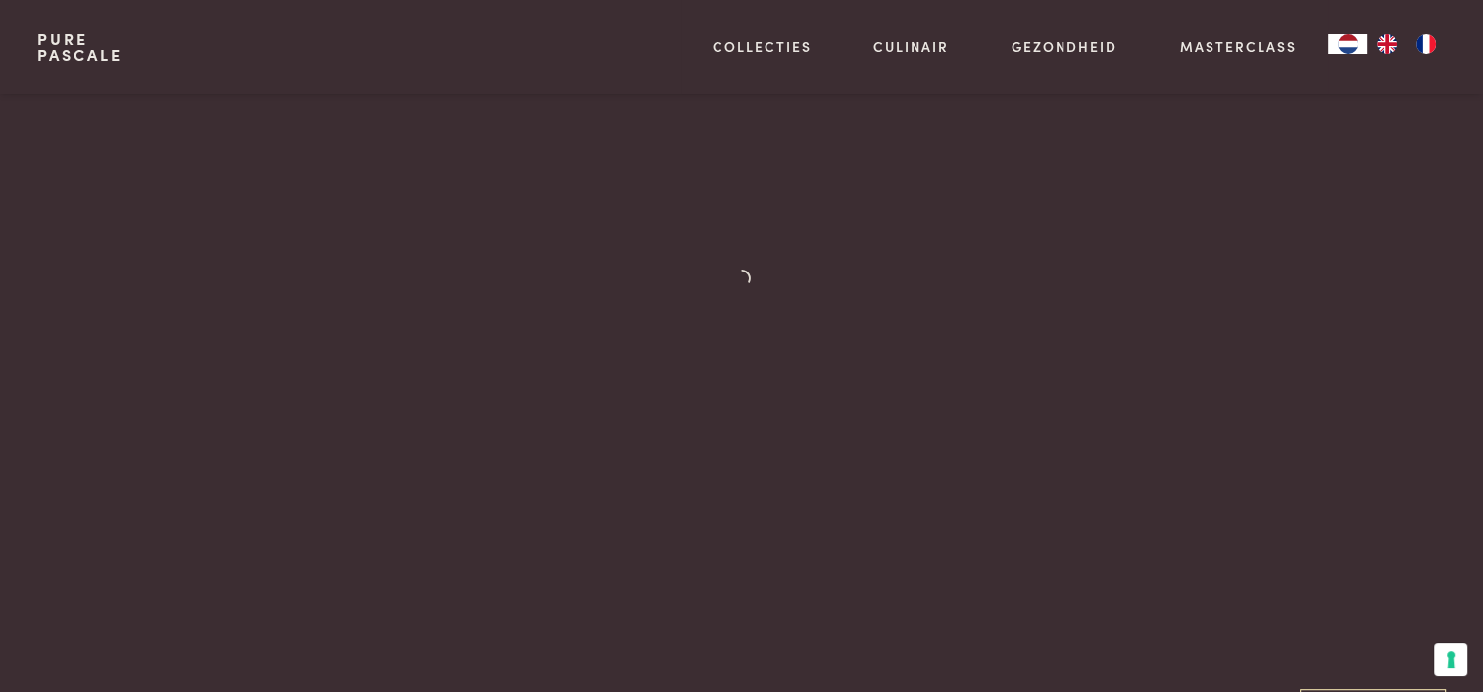
scroll to position [940, 0]
